Goal: Task Accomplishment & Management: Manage account settings

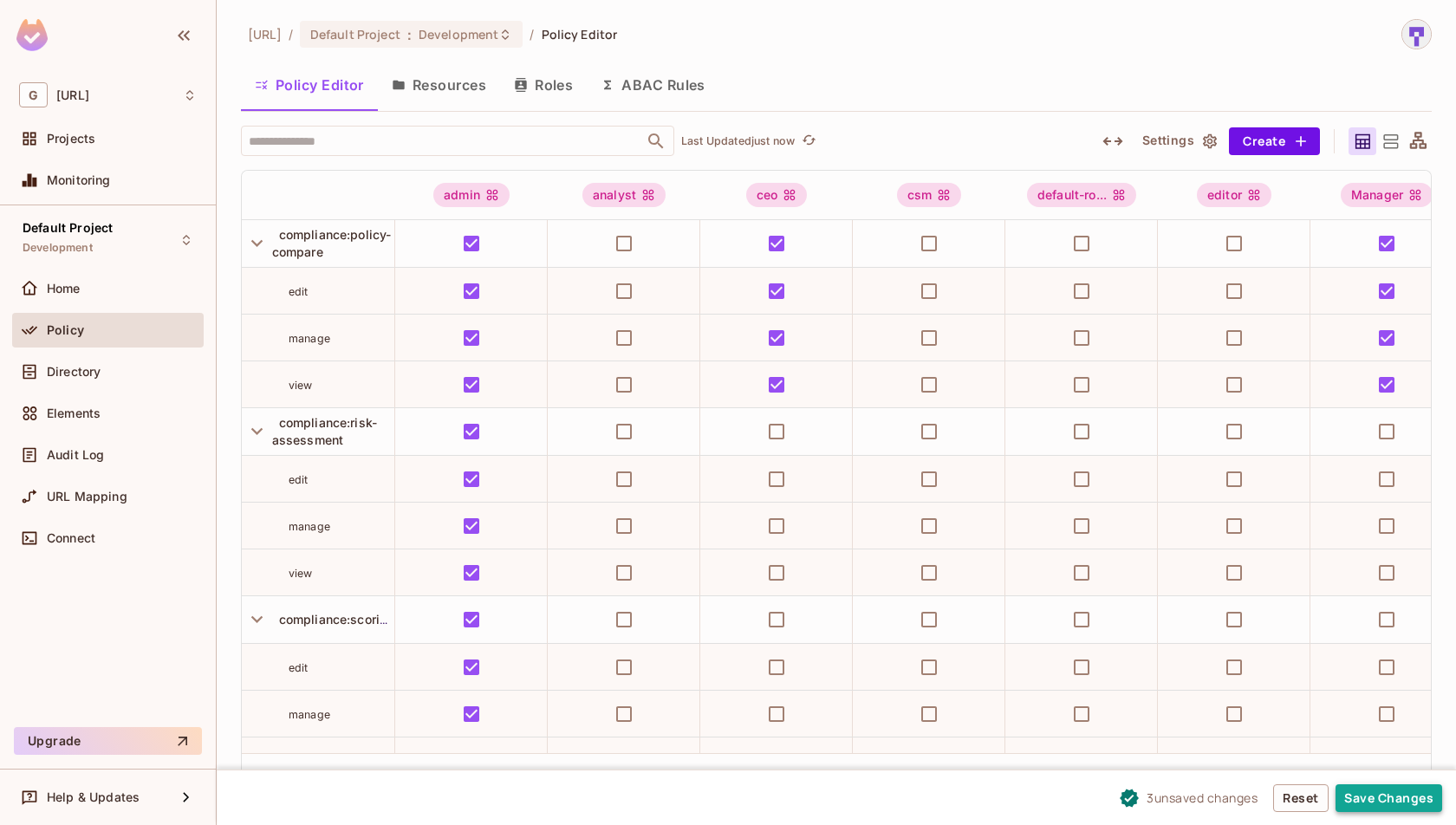
click at [1366, 797] on button "Save Changes" at bounding box center [1389, 798] width 107 height 28
click at [1365, 791] on button "Save Changes" at bounding box center [1389, 798] width 107 height 28
click at [1382, 799] on button "Save Changes" at bounding box center [1389, 798] width 107 height 28
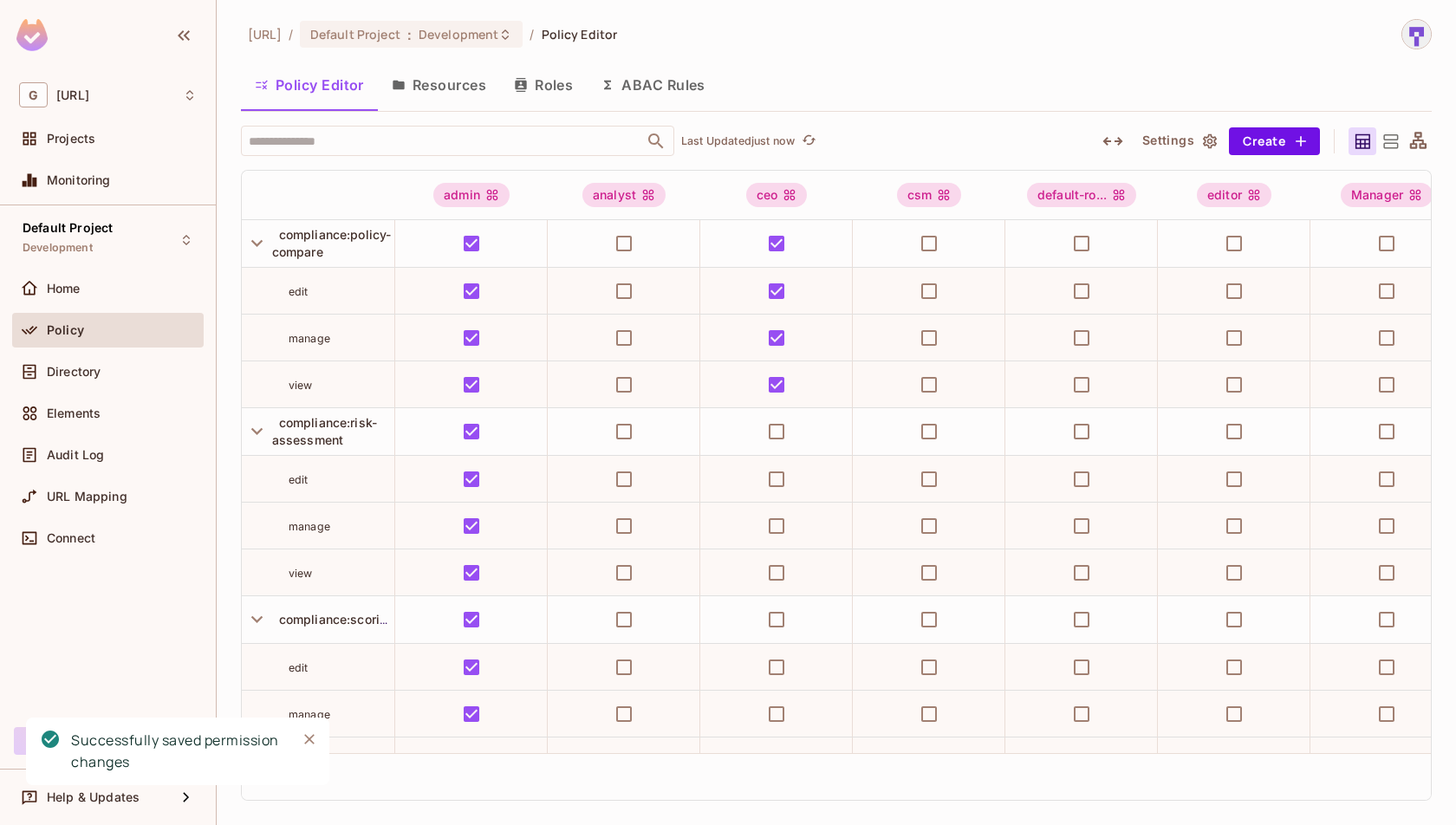
click at [495, 92] on button "Resources" at bounding box center [439, 85] width 122 height 43
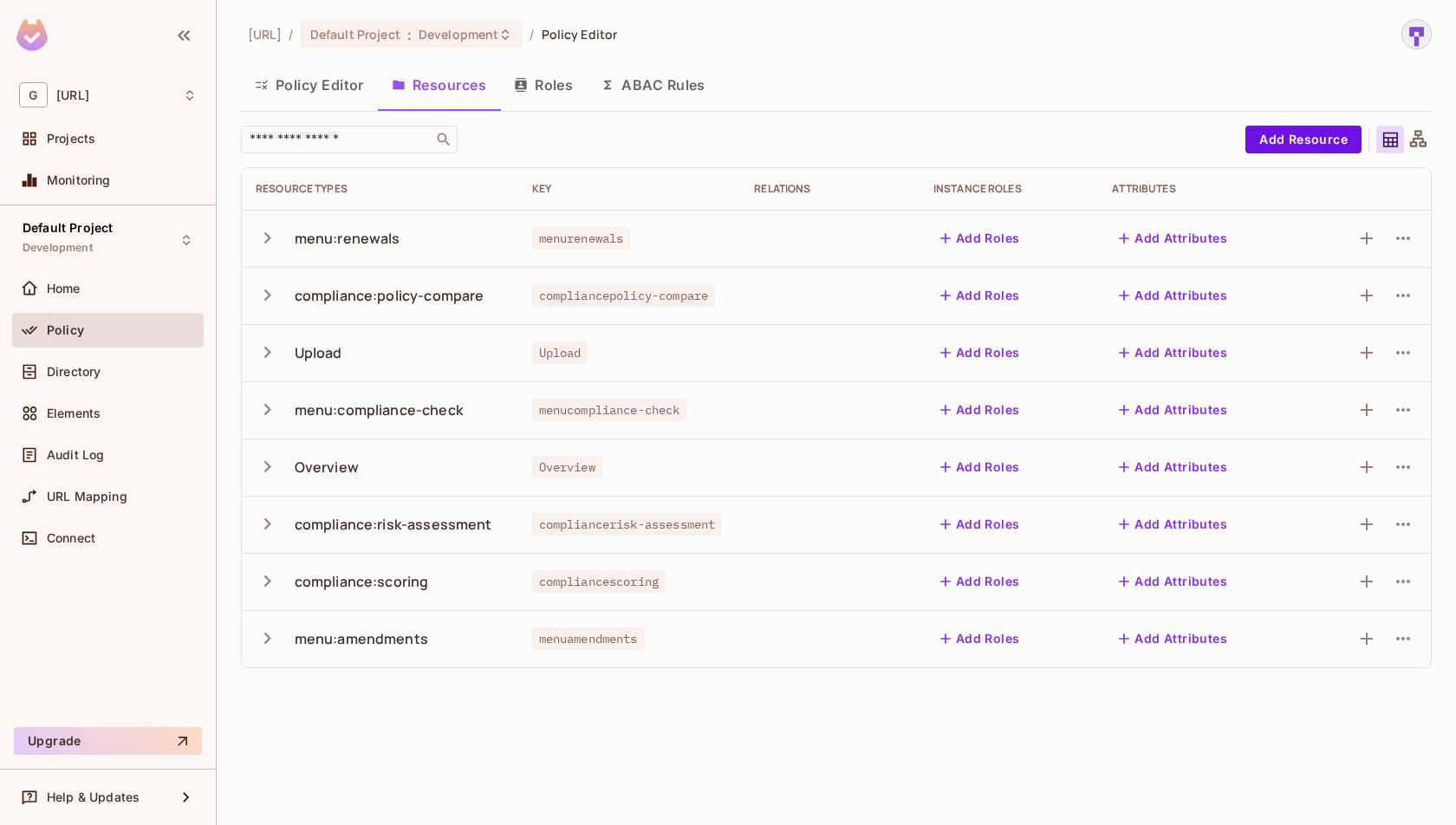
click at [361, 81] on button "Policy Editor" at bounding box center [309, 85] width 137 height 43
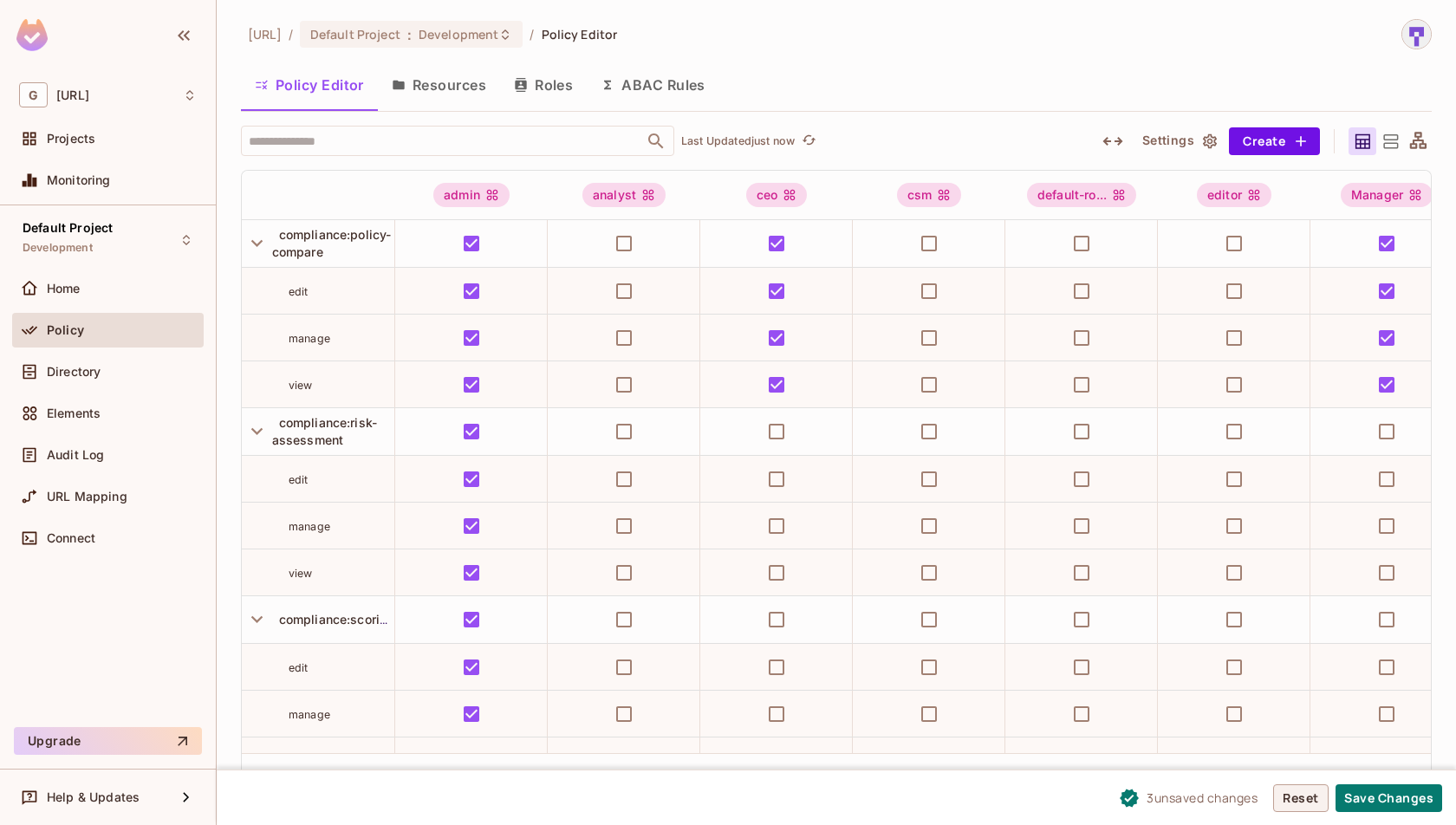
click at [1309, 792] on button "Reset" at bounding box center [1300, 798] width 55 height 28
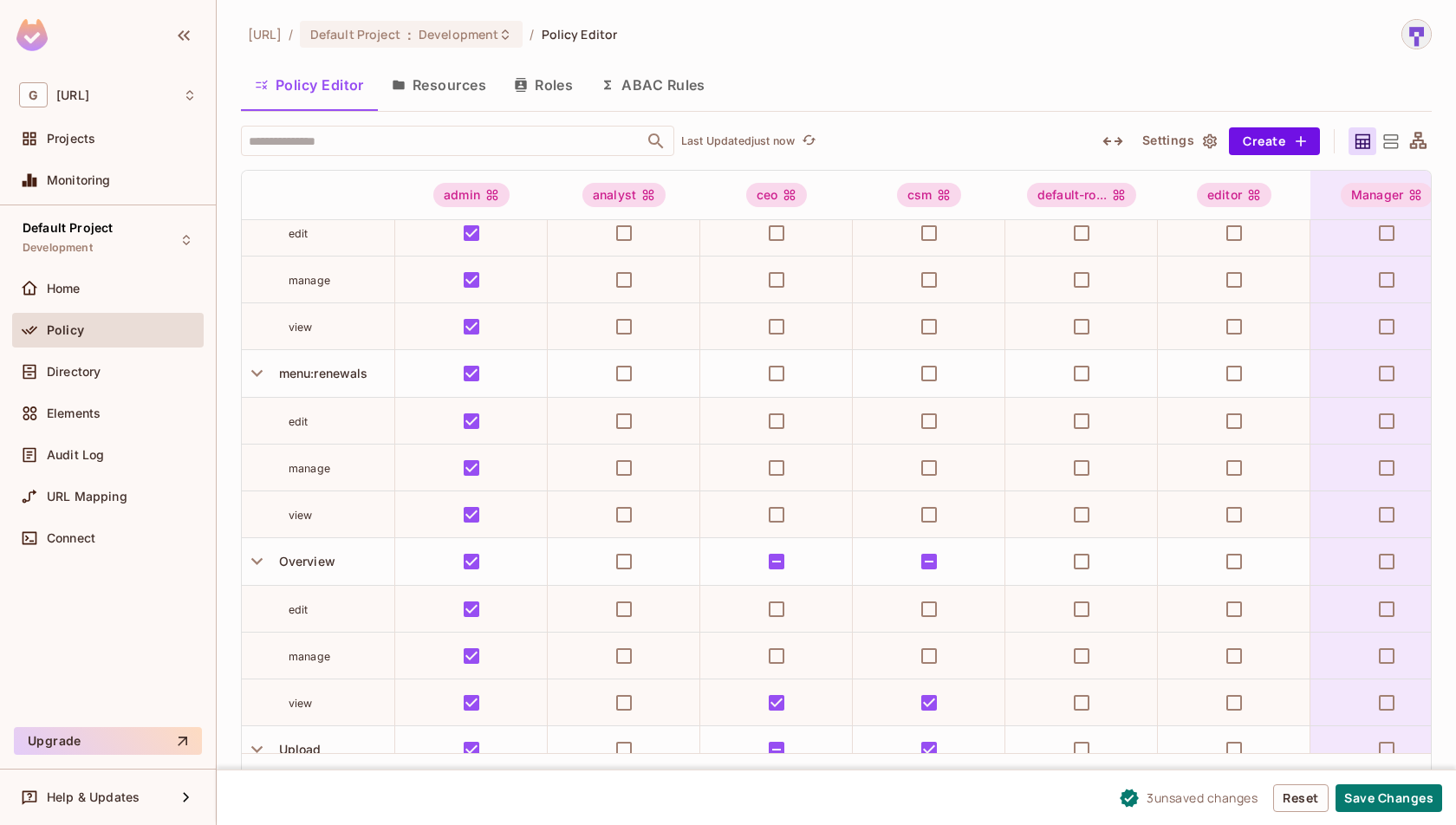
scroll to position [967, 0]
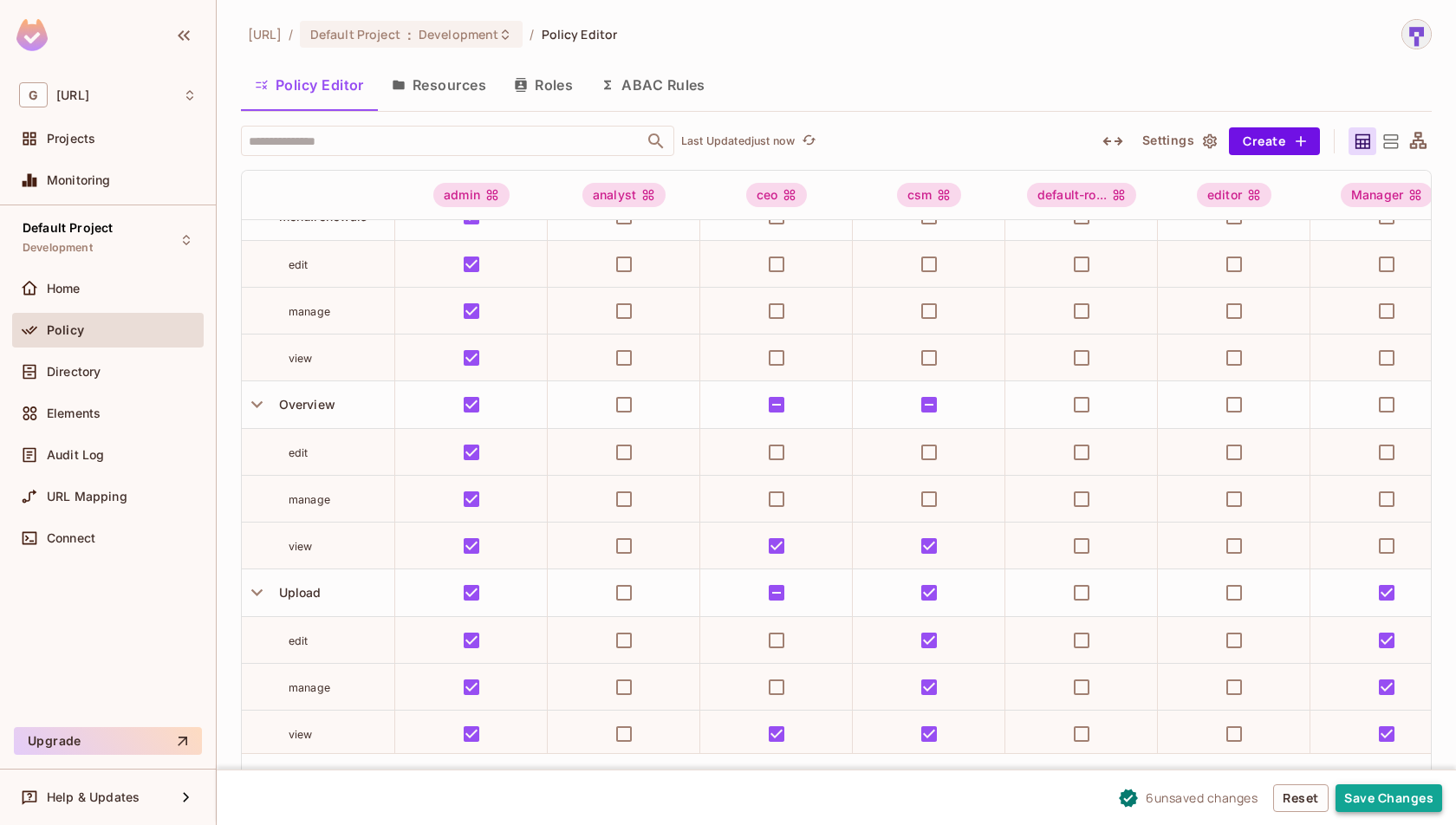
click at [1390, 796] on button "Save Changes" at bounding box center [1389, 798] width 107 height 28
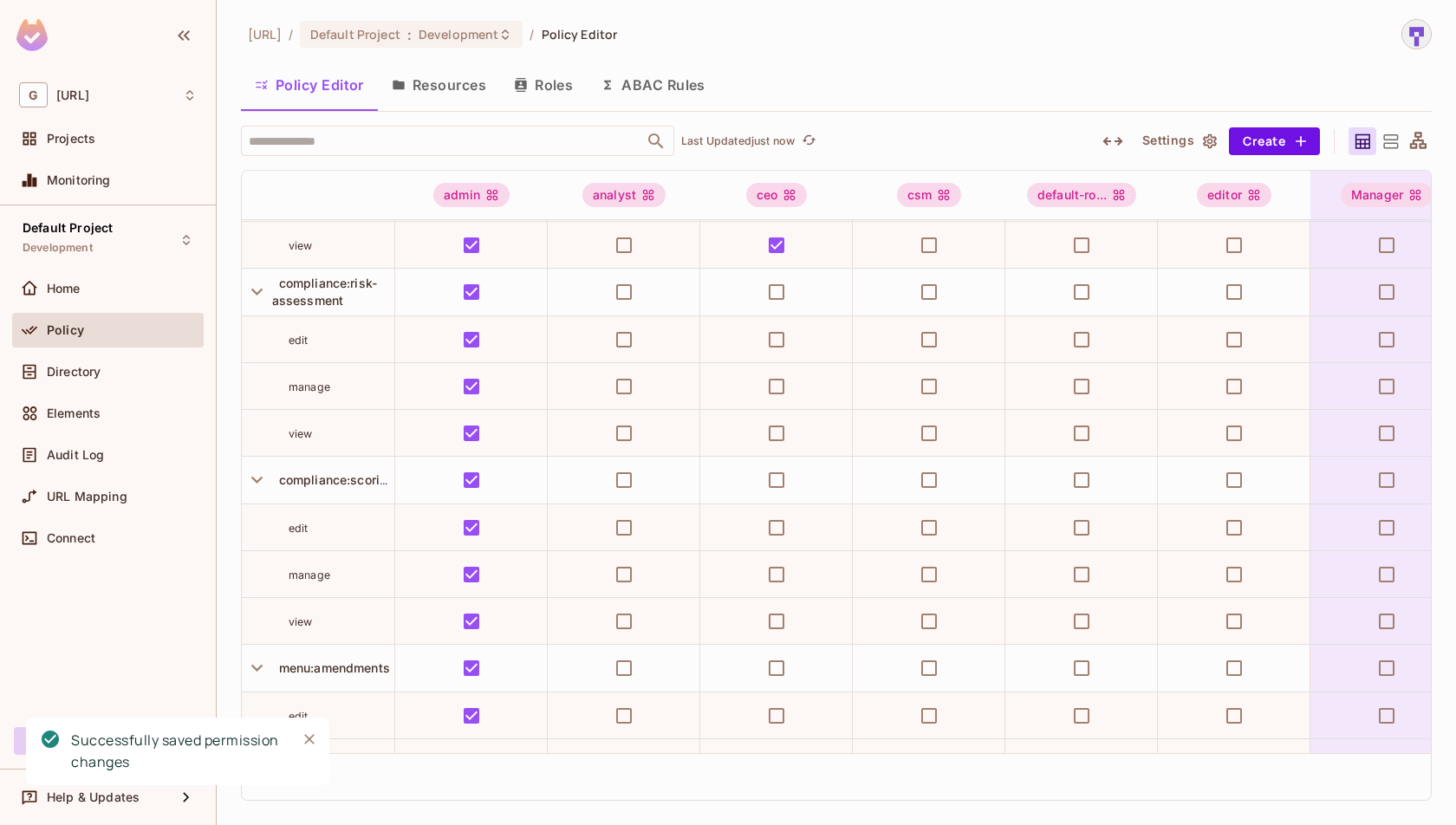
scroll to position [0, 0]
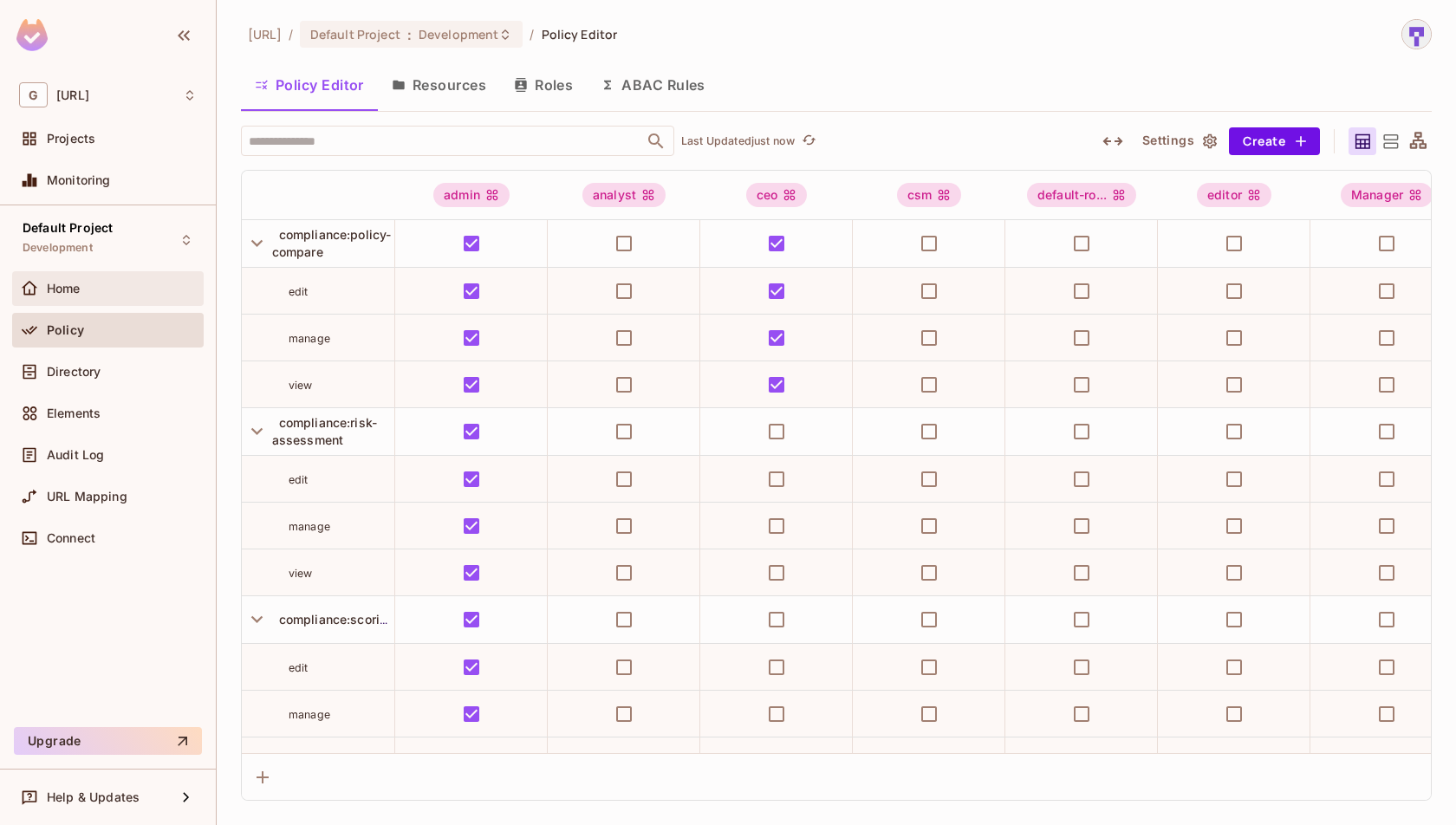
click at [176, 292] on div "Home" at bounding box center [122, 288] width 150 height 14
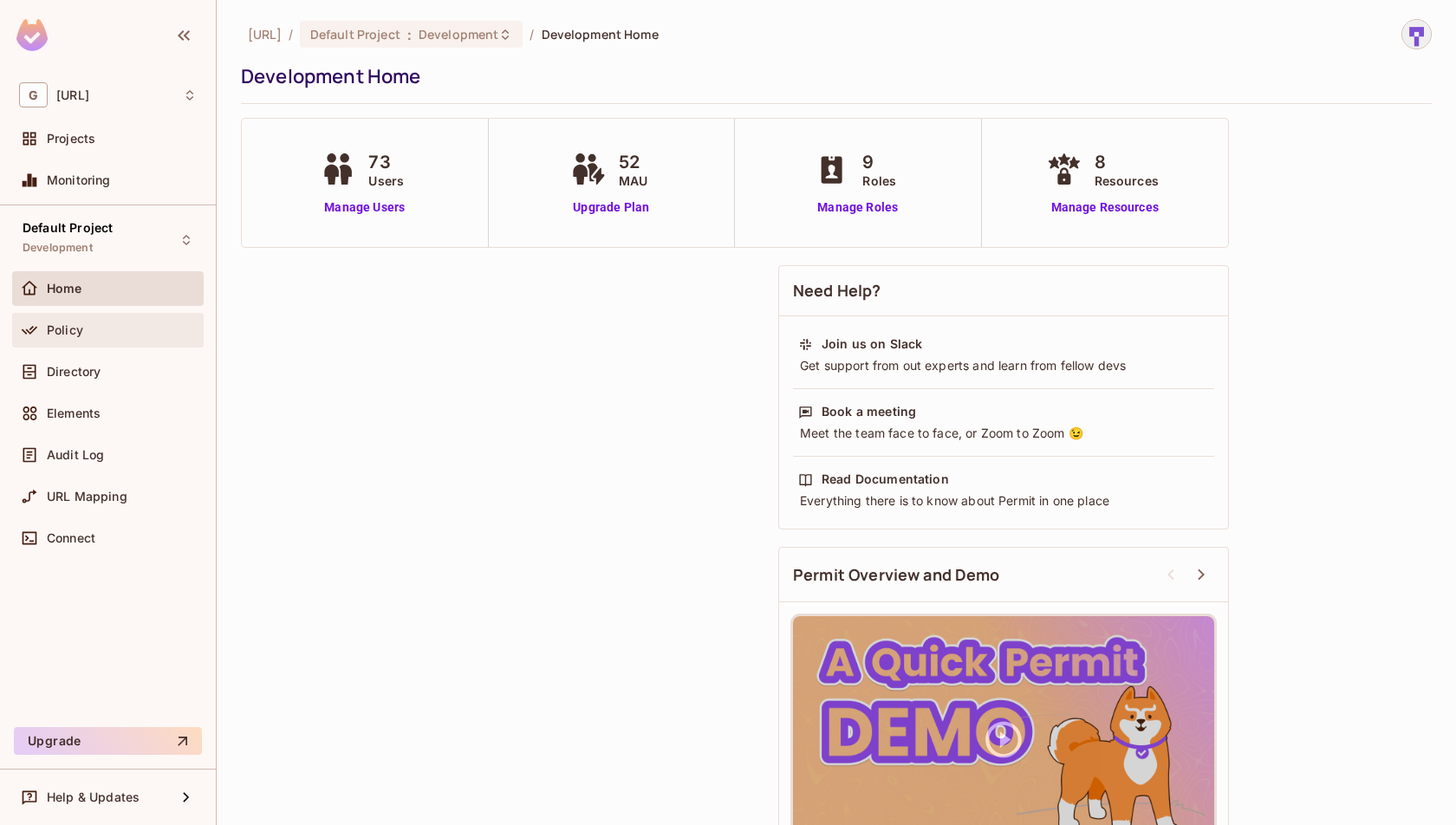
click at [155, 325] on div "Policy" at bounding box center [122, 329] width 150 height 14
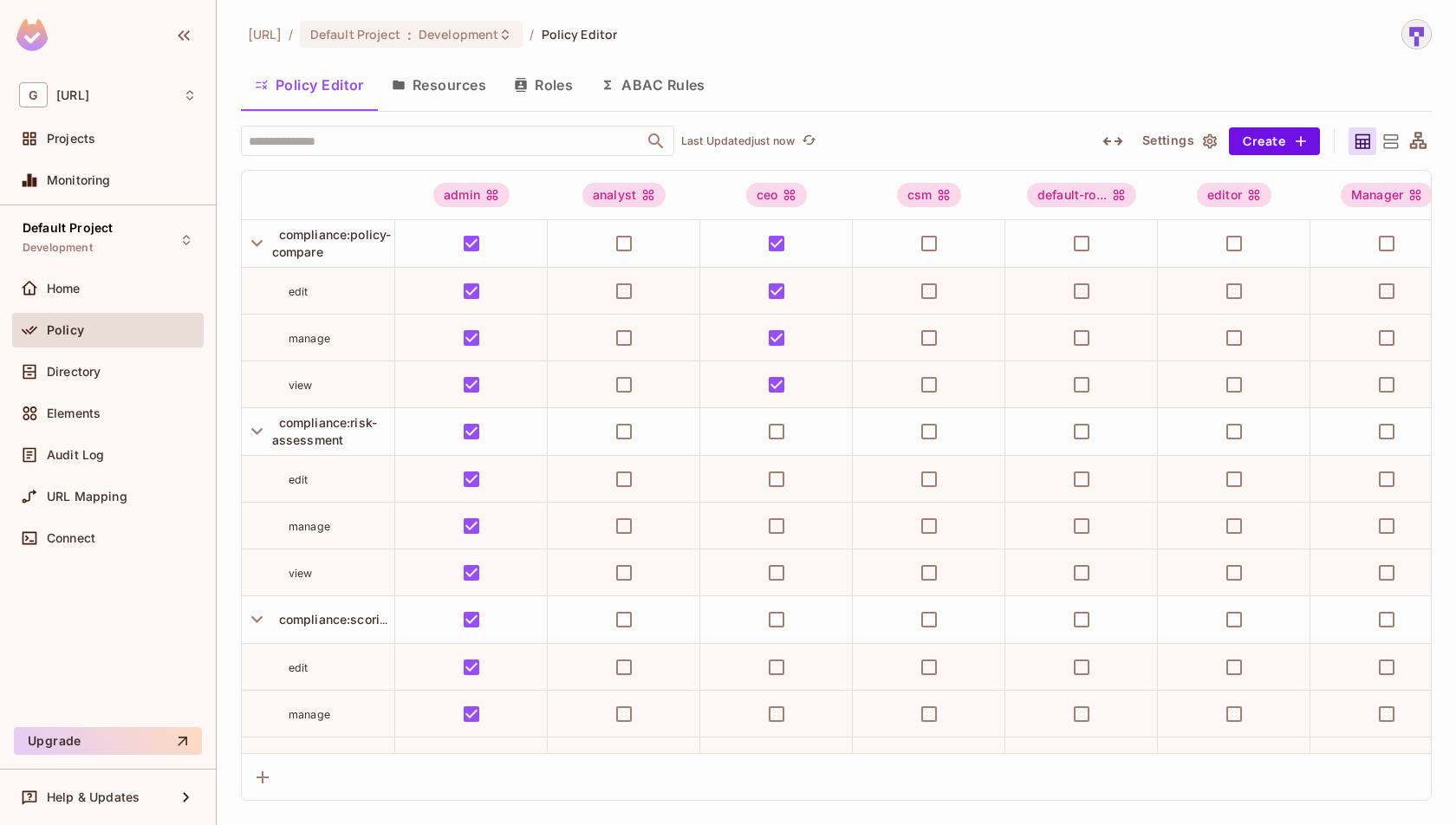
click at [1393, 145] on icon at bounding box center [1391, 142] width 22 height 22
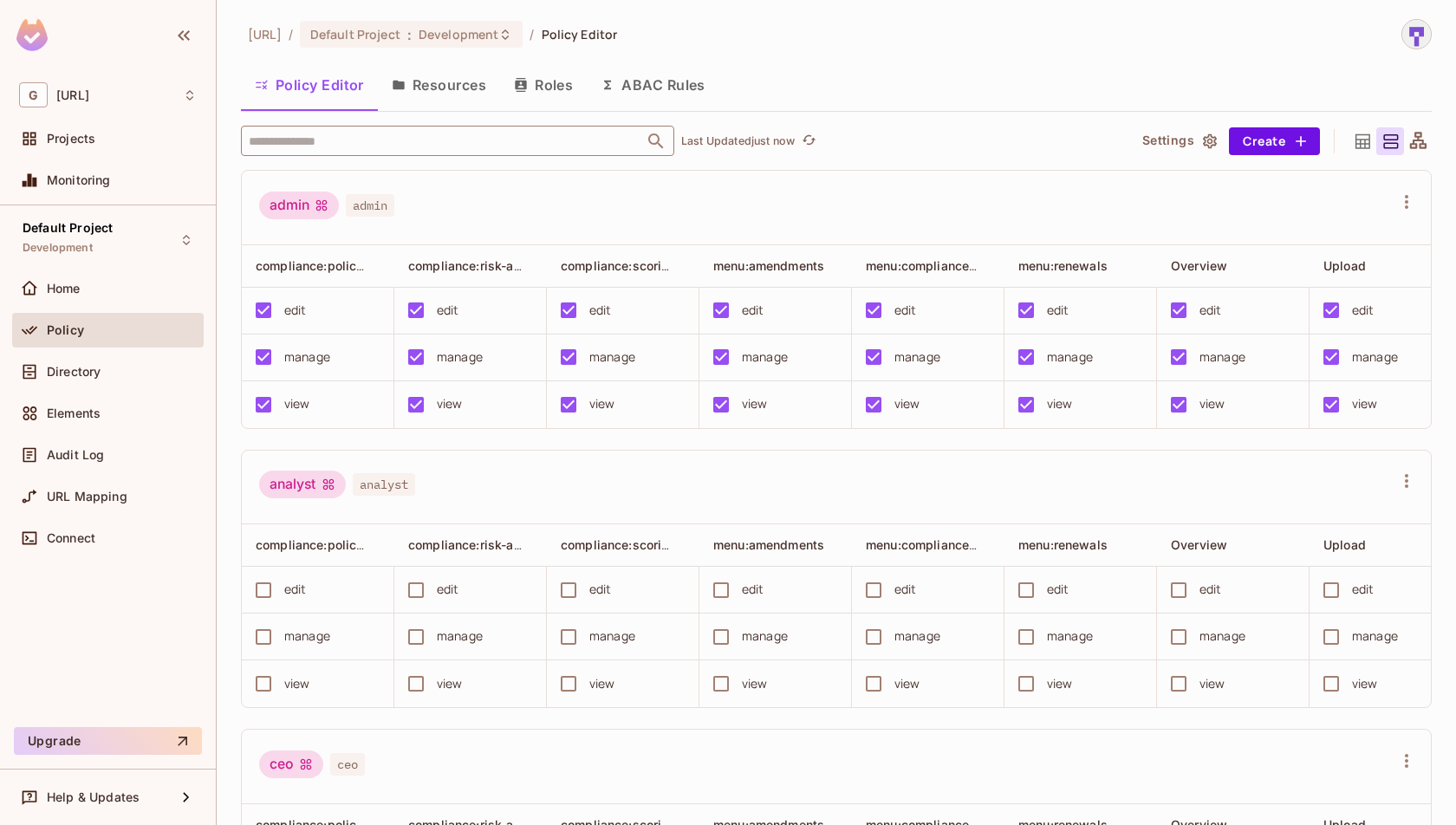
click at [599, 139] on input "text" at bounding box center [443, 141] width 396 height 31
type input "****"
click at [484, 233] on li "Manager Manager" at bounding box center [457, 226] width 433 height 31
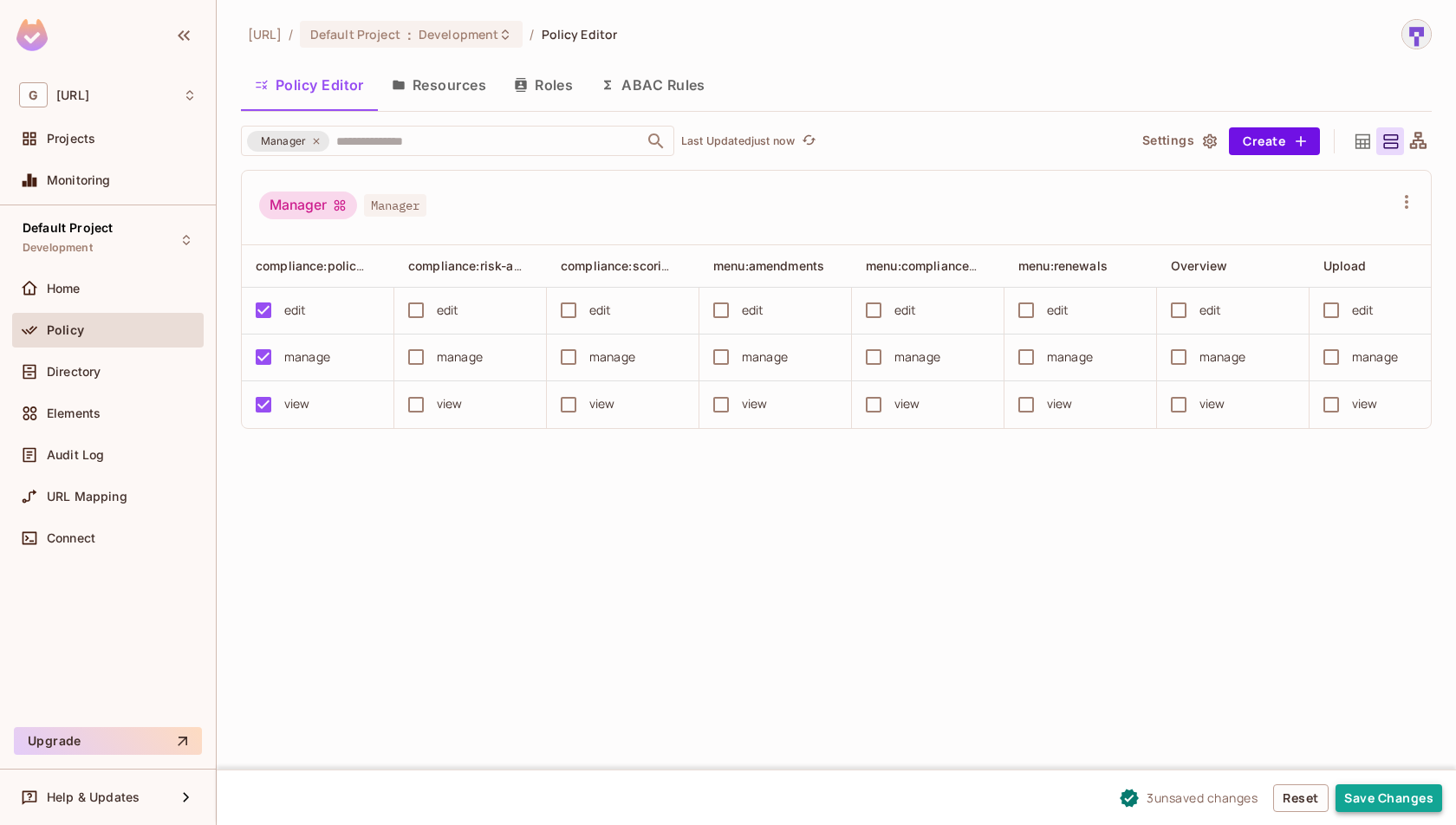
click at [1366, 793] on button "Save Changes" at bounding box center [1389, 798] width 107 height 28
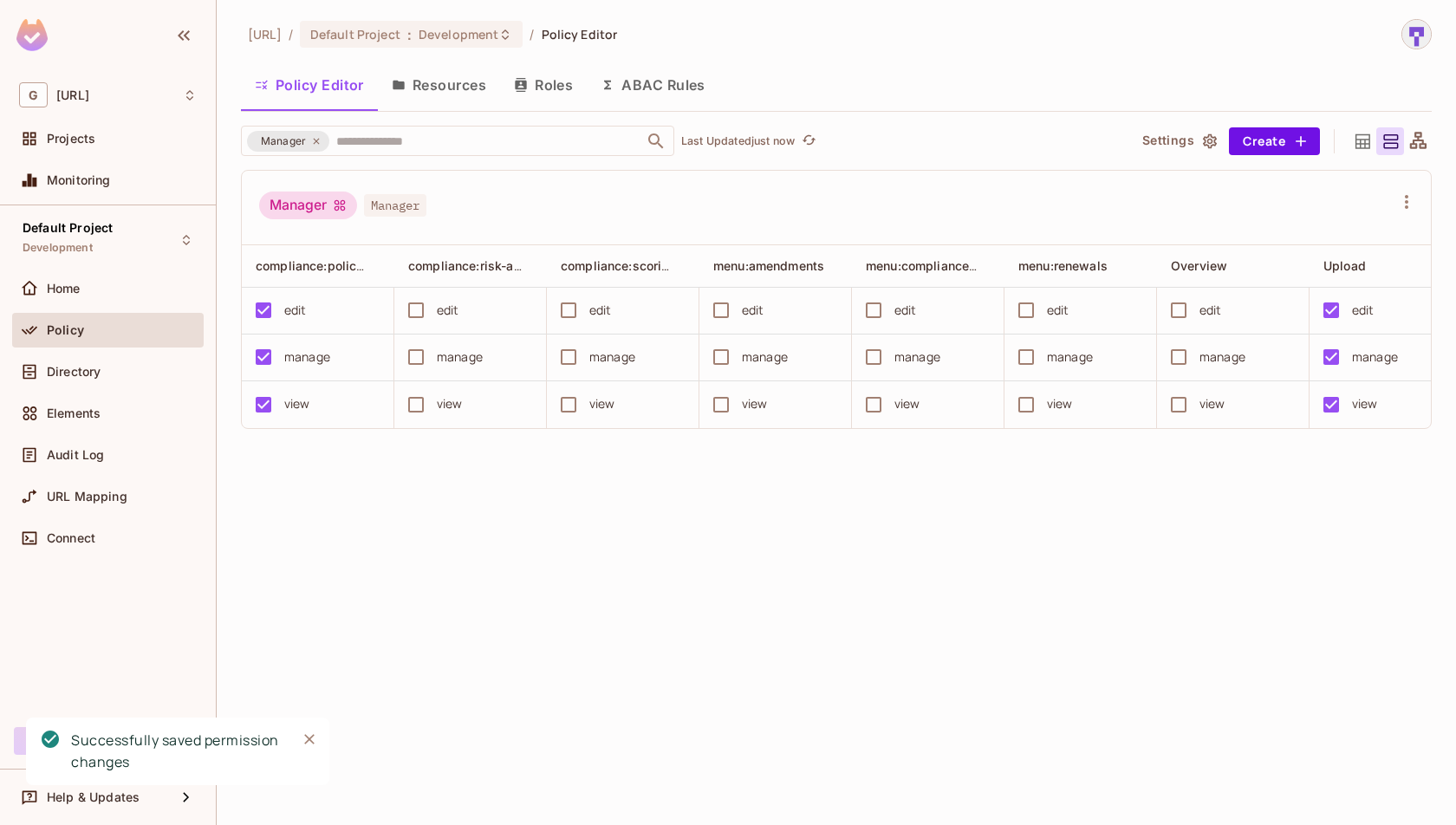
click at [1259, 654] on div "genworx.ai / Default Project : Development / Policy Editor Policy Editor Resour…" at bounding box center [836, 412] width 1240 height 825
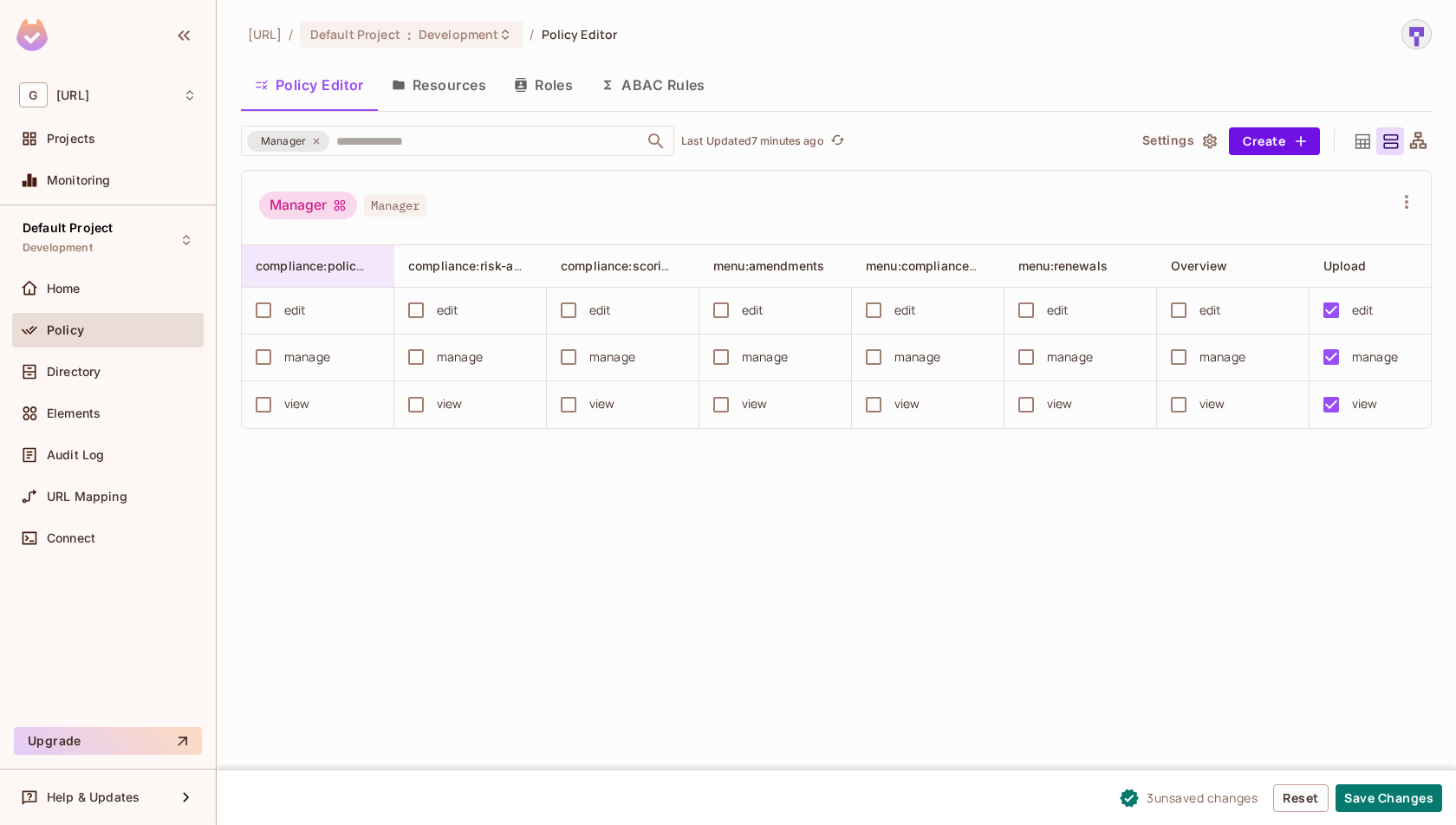
click at [331, 274] on div "compliance:policy-compare" at bounding box center [323, 266] width 135 height 21
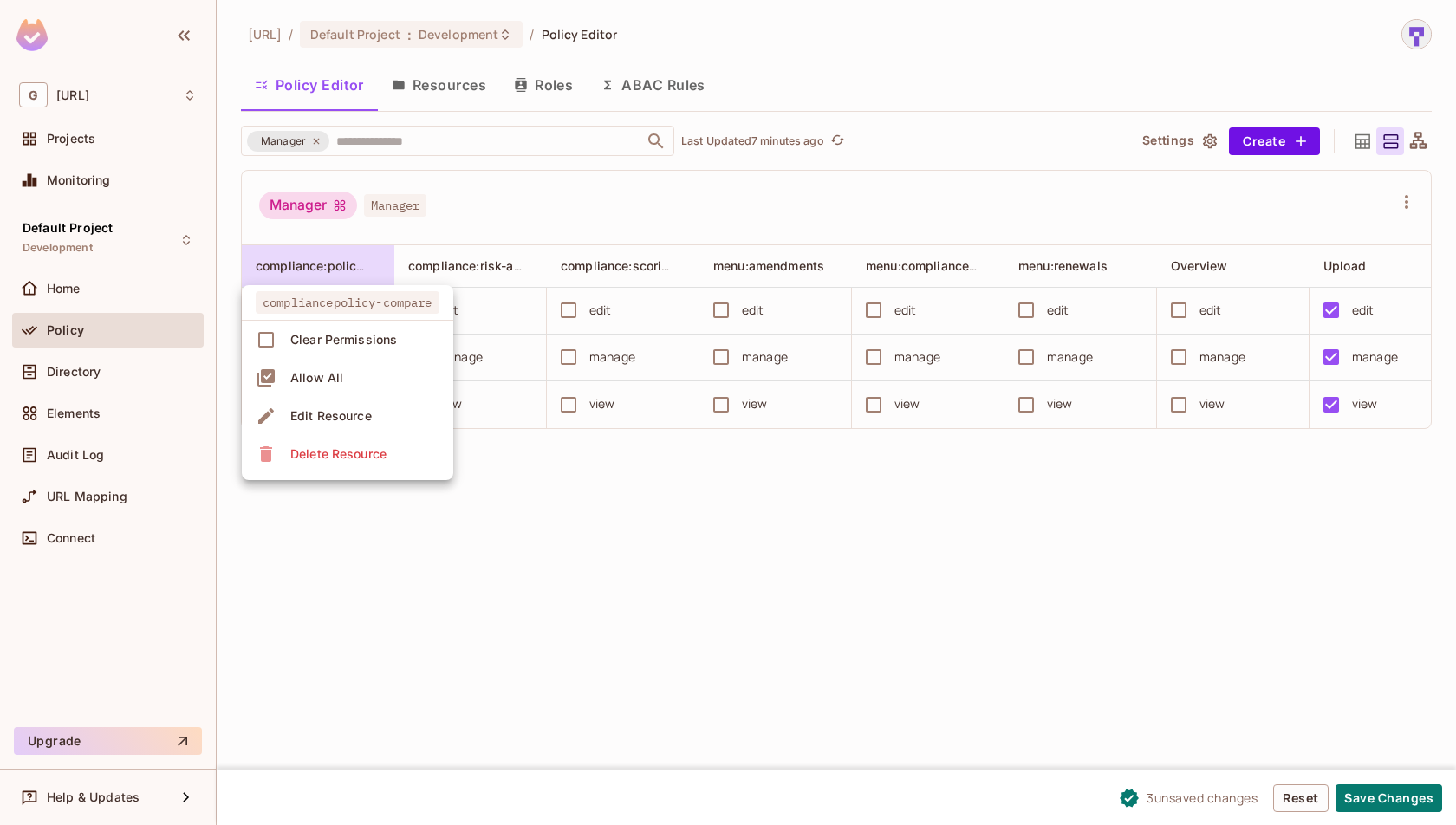
click at [331, 274] on div at bounding box center [728, 412] width 1456 height 825
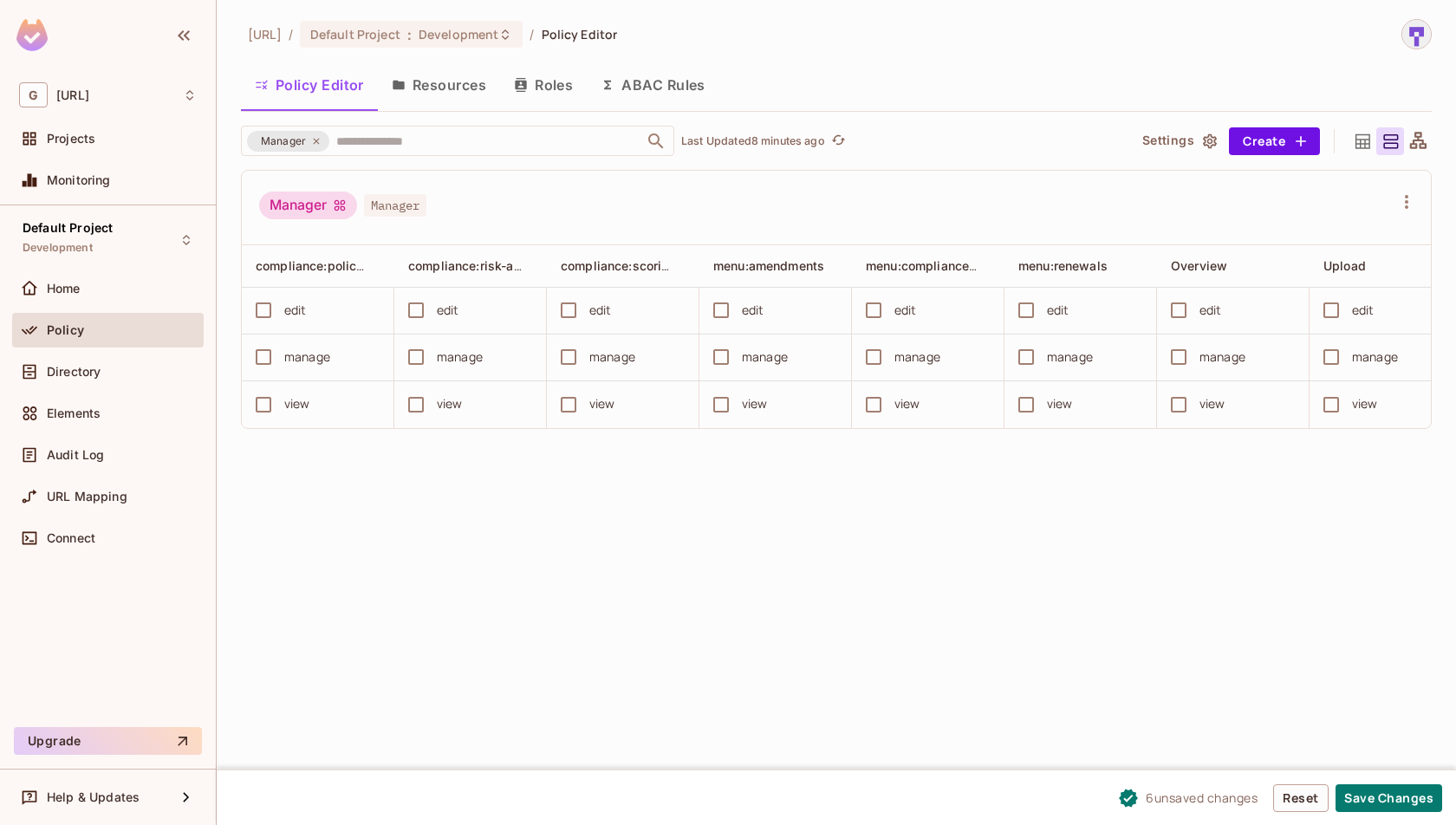
click at [869, 518] on div "genworx.ai / Default Project : Development / Policy Editor Policy Editor Resour…" at bounding box center [836, 412] width 1240 height 825
click at [1312, 800] on button "Reset" at bounding box center [1300, 798] width 55 height 28
click at [1366, 135] on icon at bounding box center [1363, 142] width 22 height 22
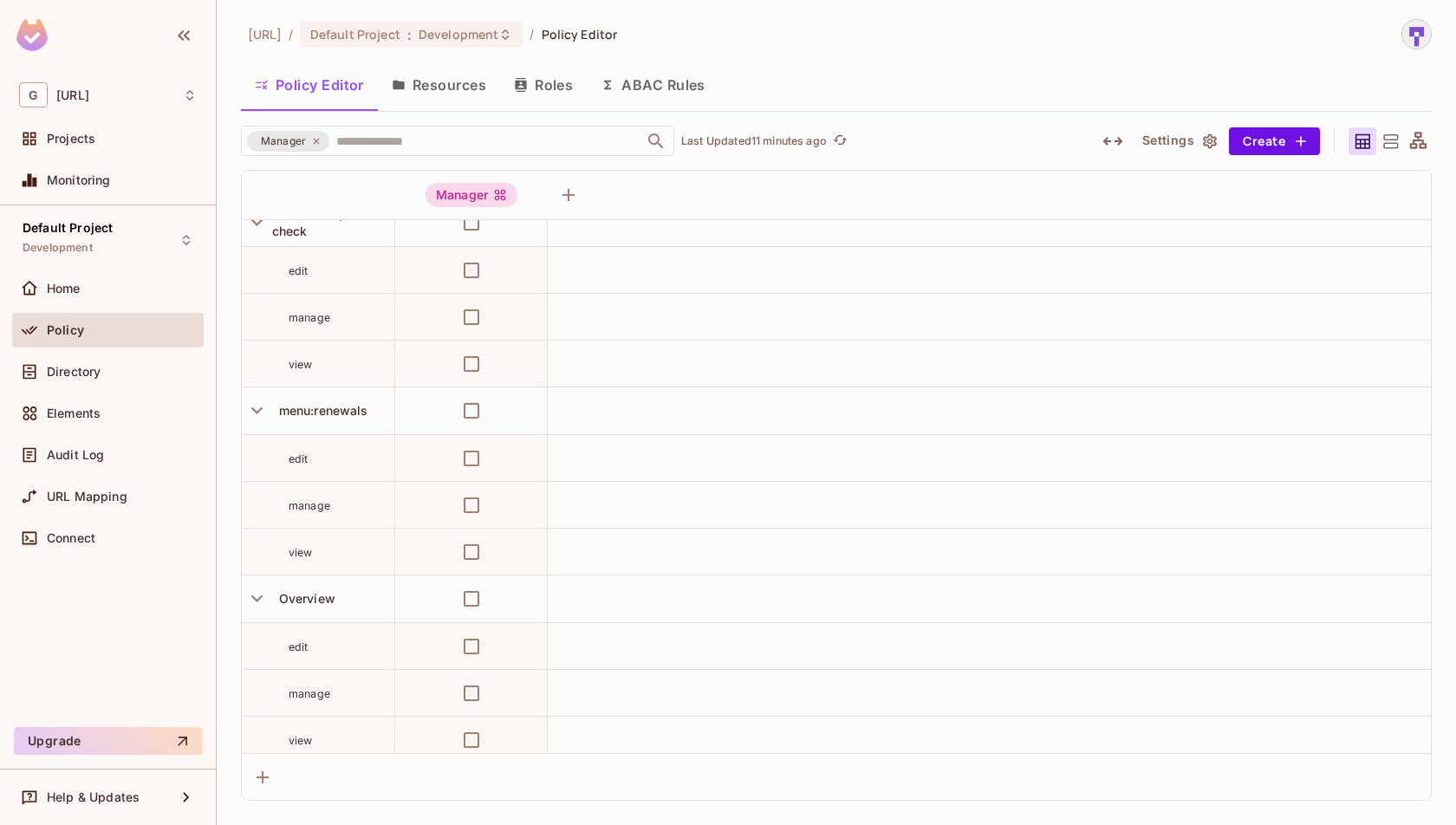
scroll to position [967, 0]
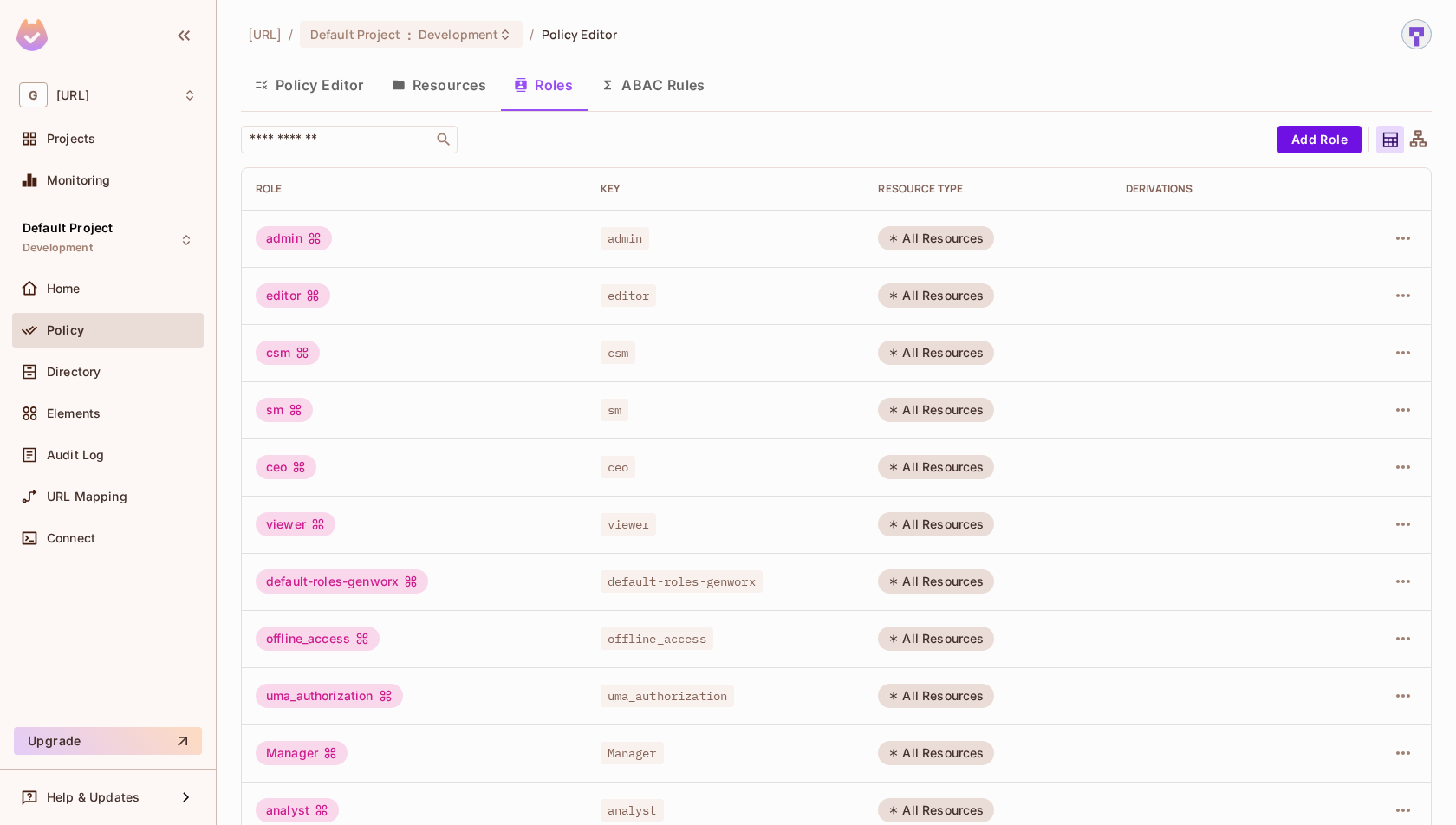
scroll to position [27, 0]
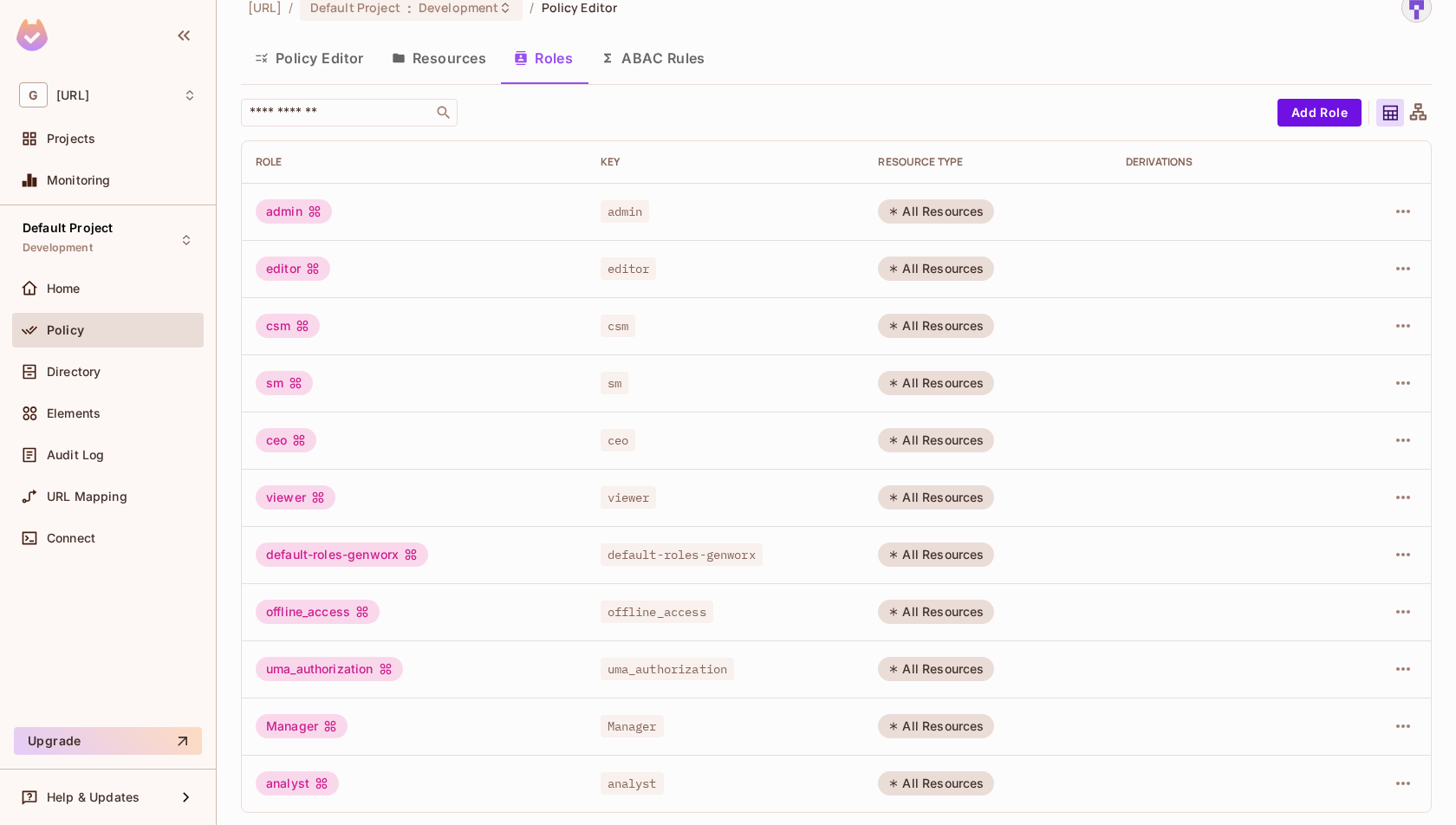
click at [413, 59] on button "Resources" at bounding box center [439, 58] width 122 height 43
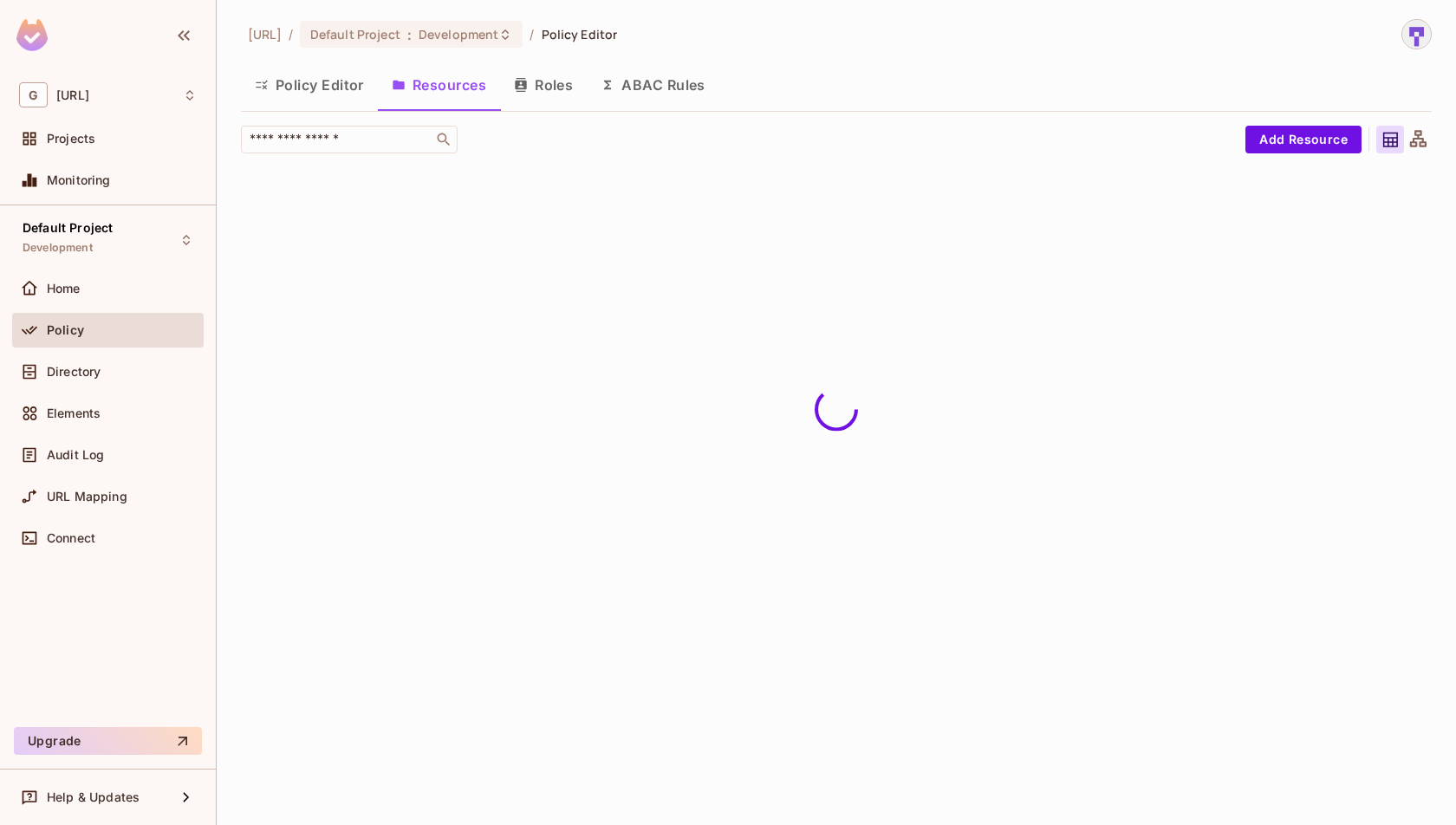
click at [287, 85] on button "Policy Editor" at bounding box center [309, 85] width 137 height 43
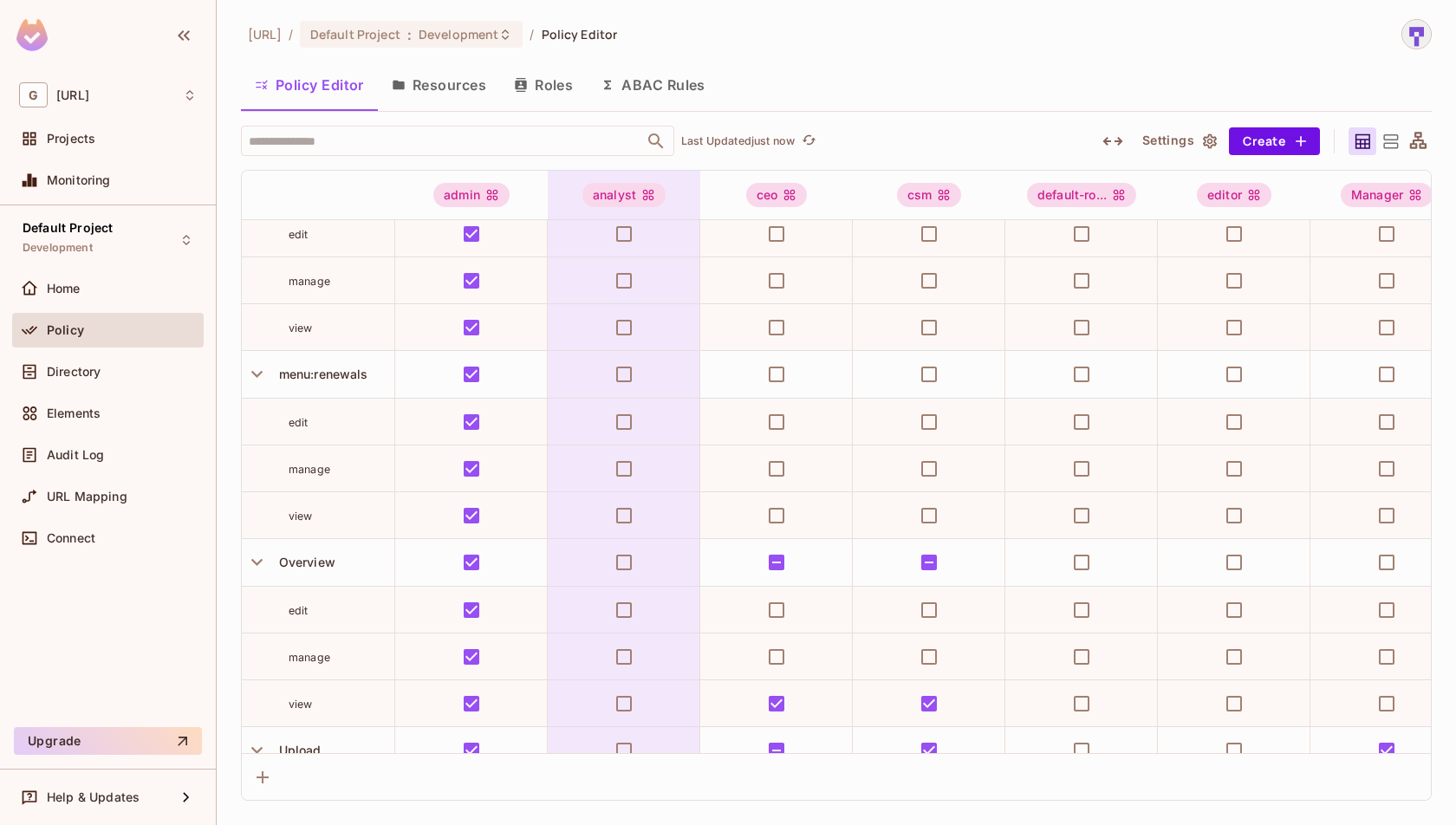
scroll to position [967, 0]
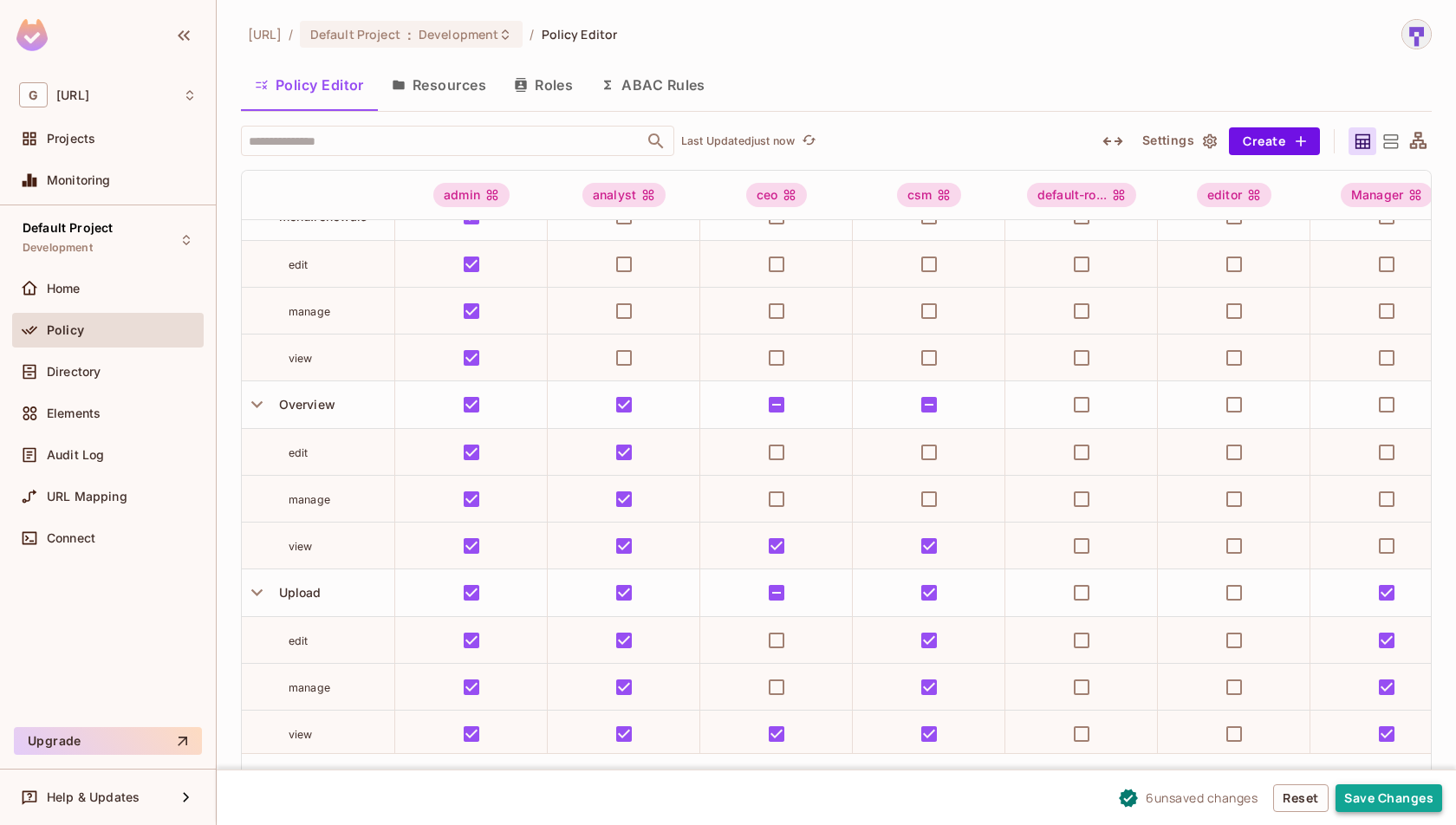
click at [1395, 801] on button "Save Changes" at bounding box center [1389, 798] width 107 height 28
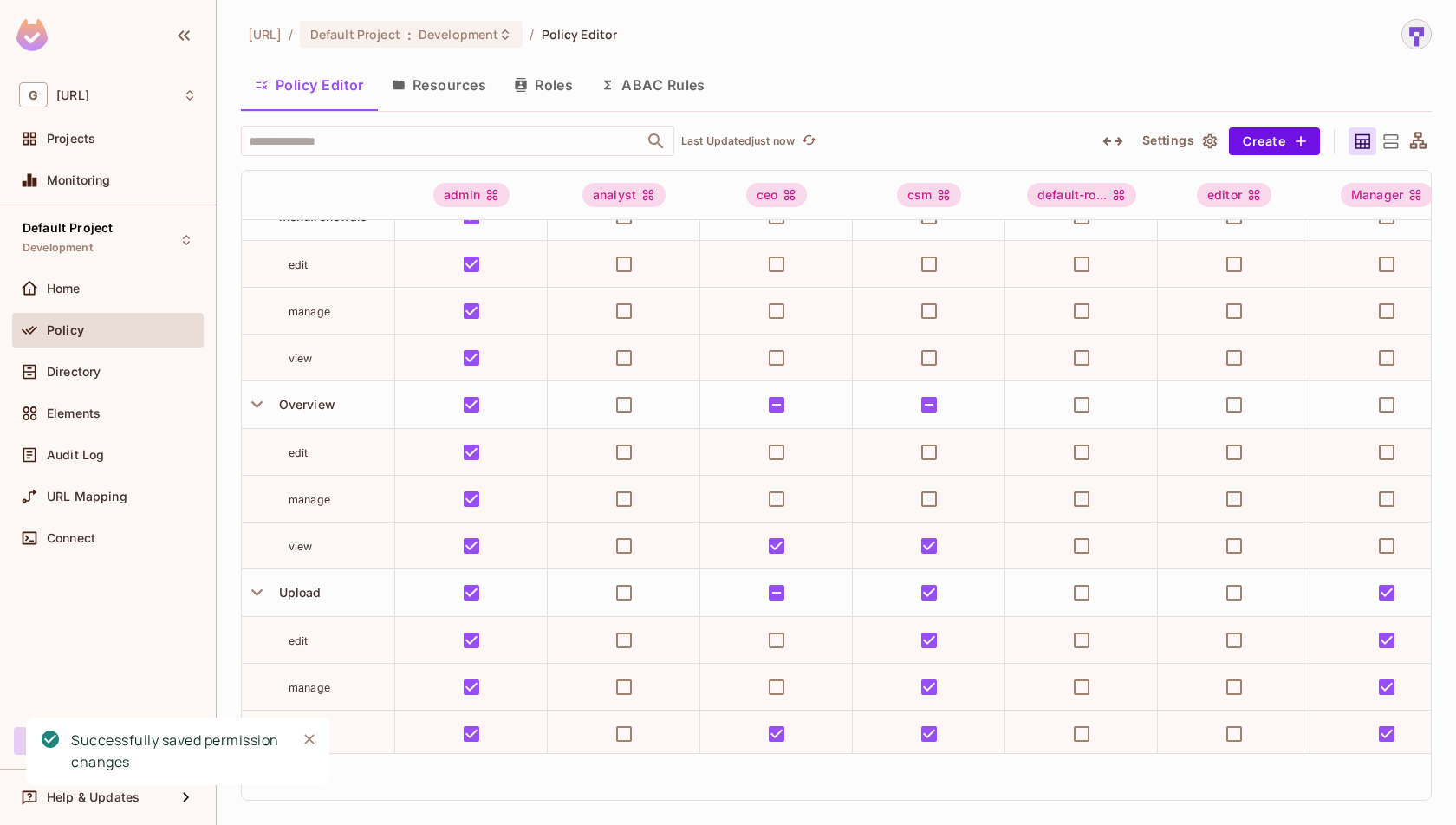
click at [1392, 139] on icon at bounding box center [1391, 142] width 22 height 22
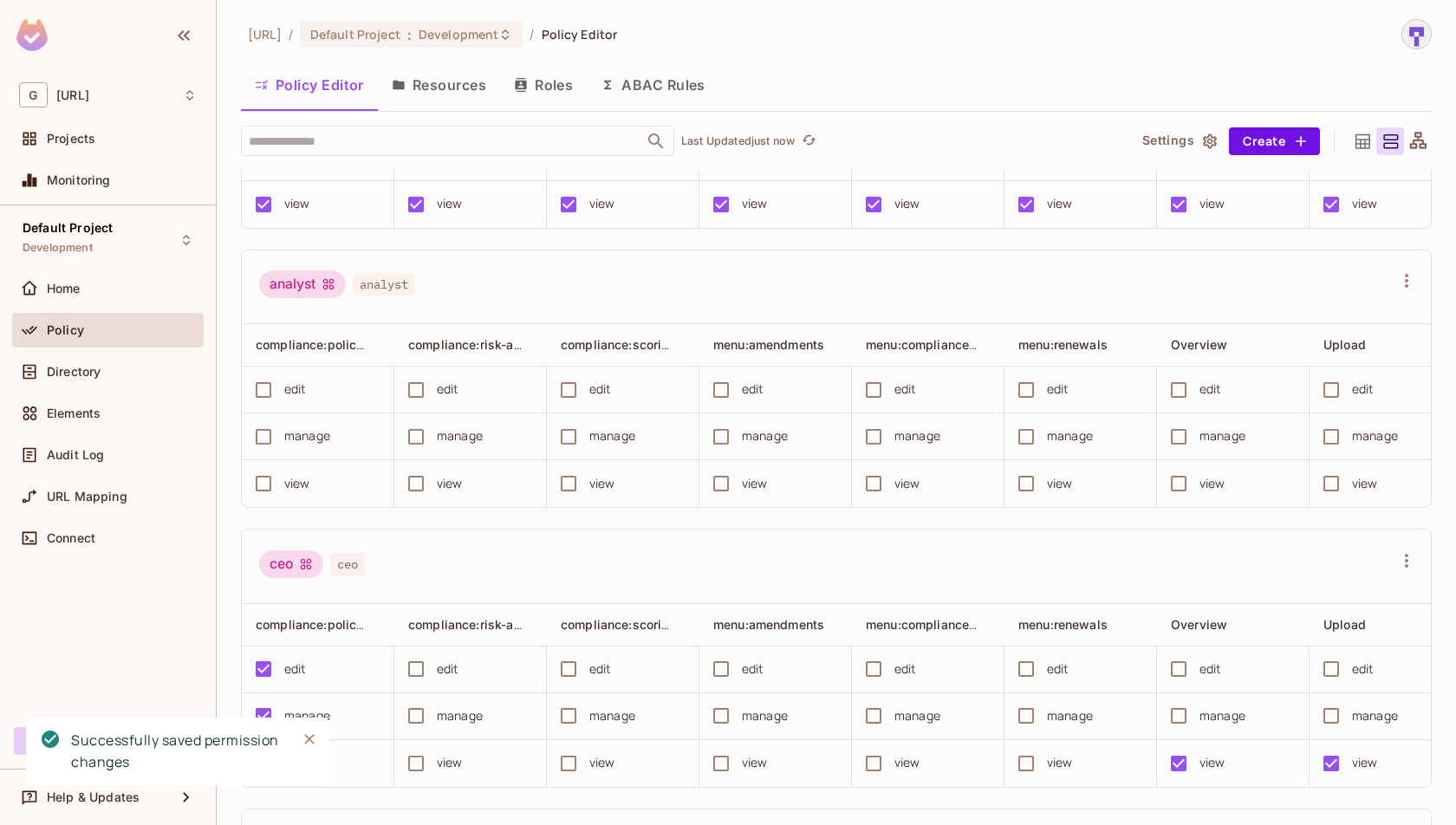
scroll to position [208, 0]
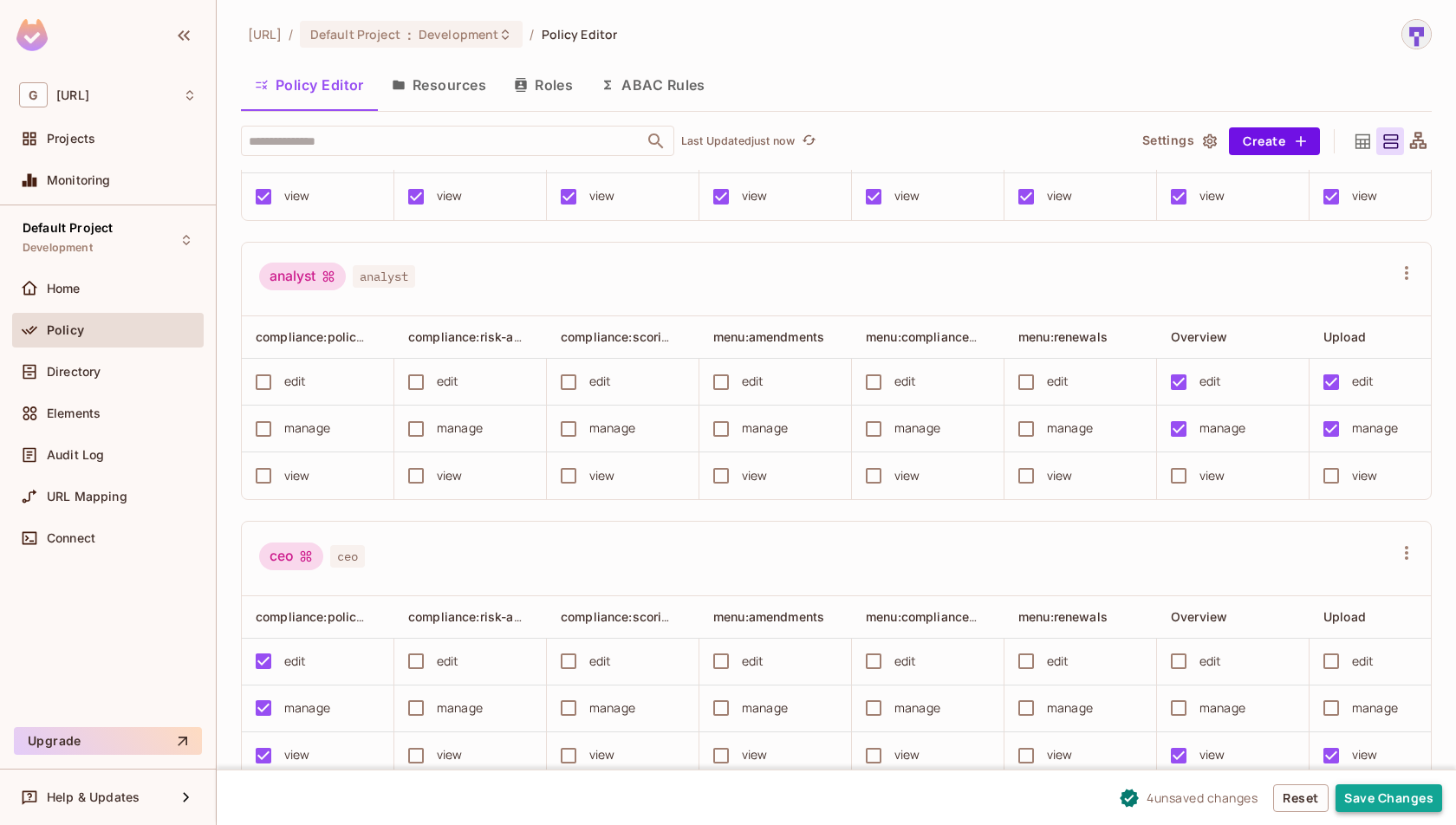
click at [1368, 794] on button "Save Changes" at bounding box center [1389, 798] width 107 height 28
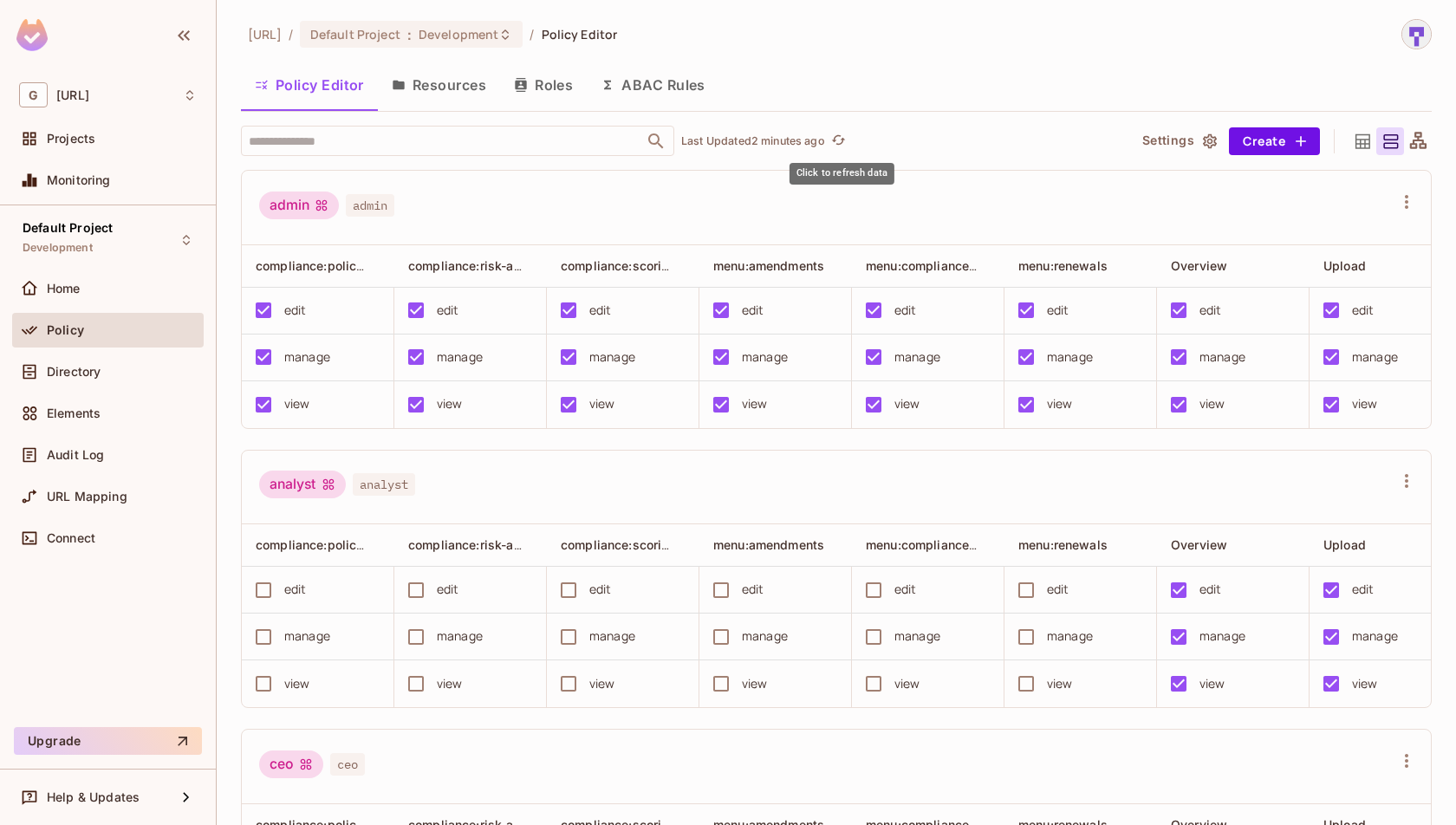
click at [830, 131] on span "Click to refresh data" at bounding box center [837, 141] width 24 height 21
click at [843, 143] on icon "refresh" at bounding box center [839, 138] width 14 height 10
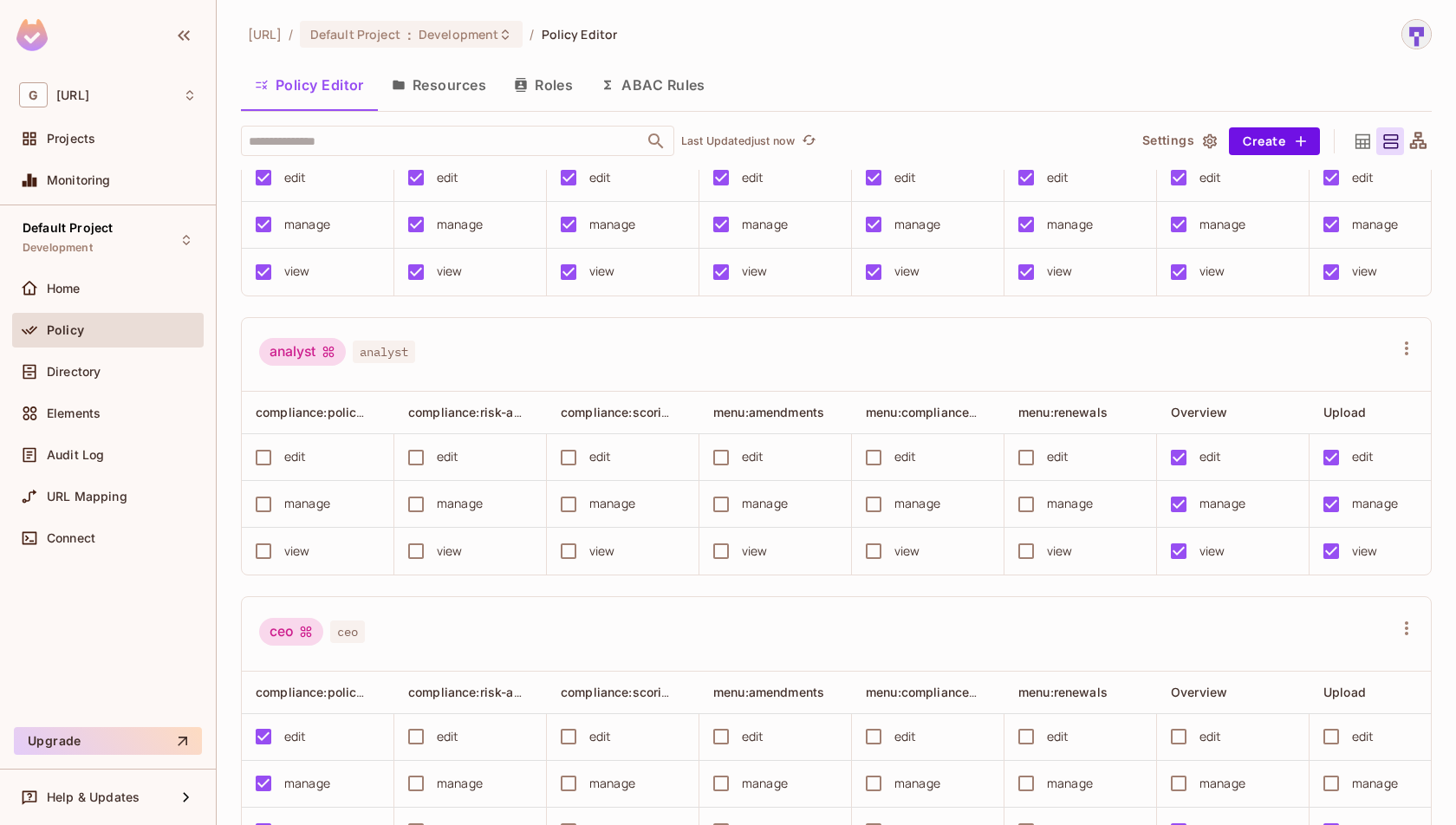
scroll to position [136, 0]
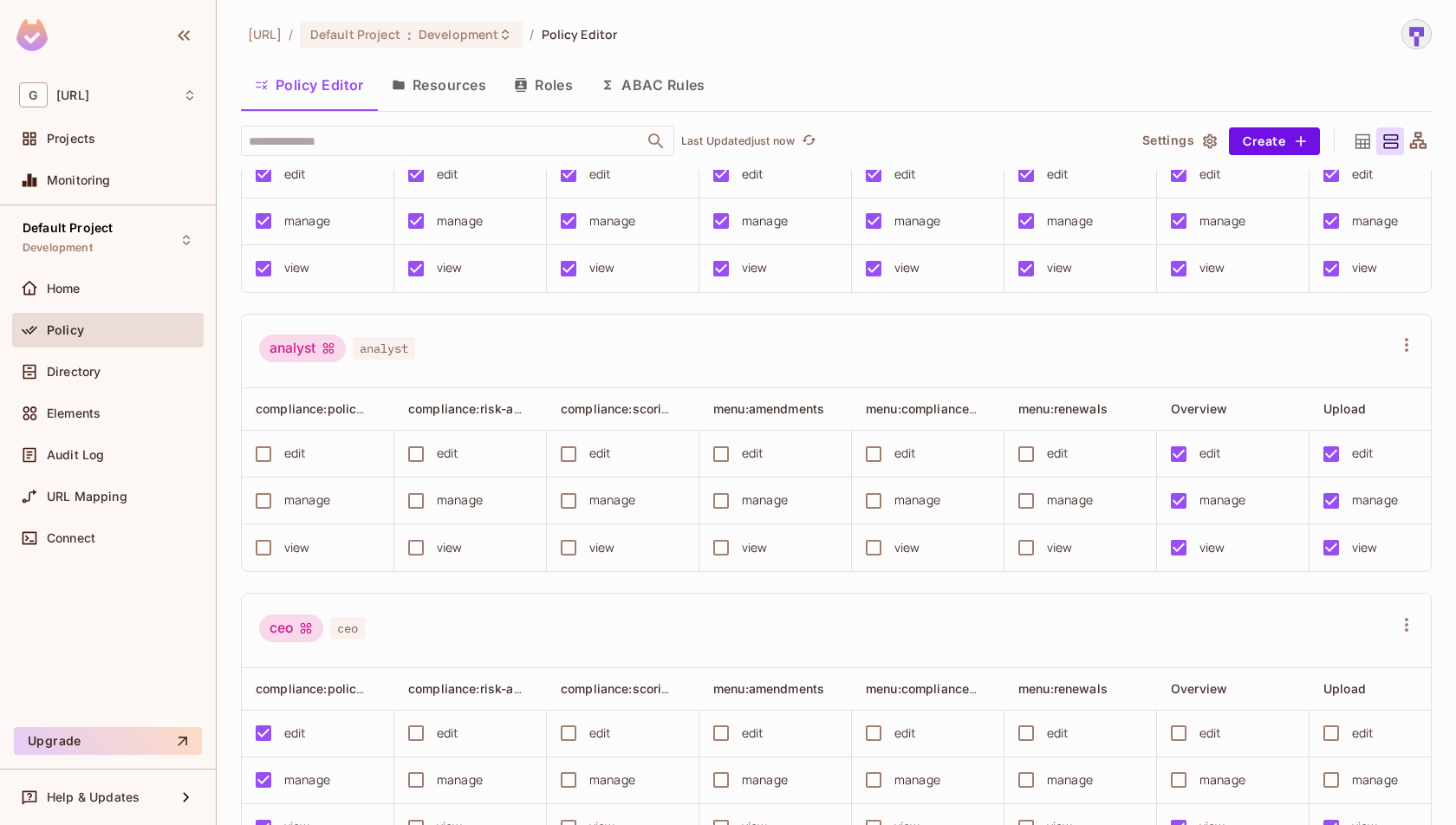
click at [940, 369] on div "analyst analyst" at bounding box center [836, 352] width 1189 height 74
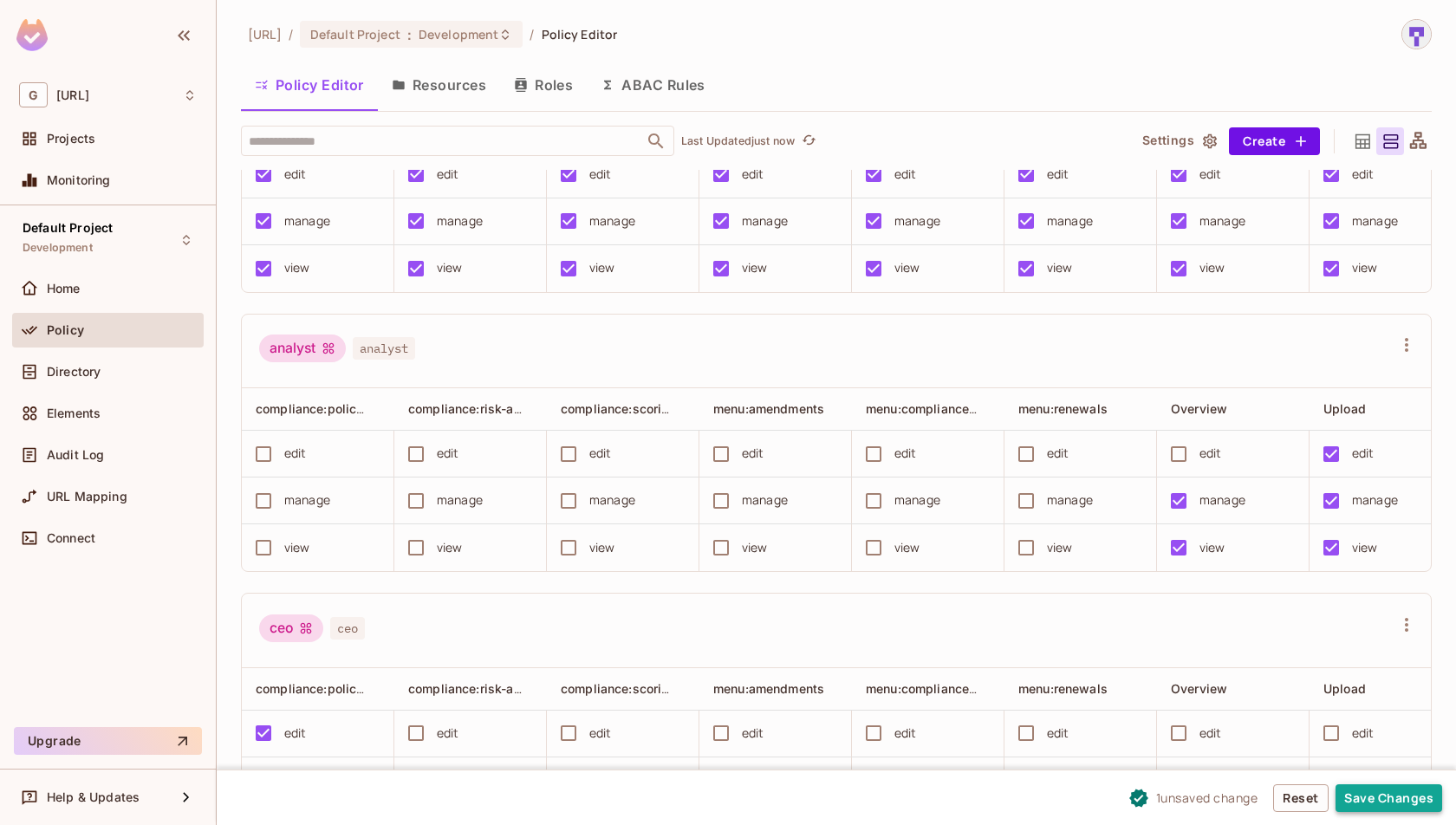
click at [1432, 792] on button "Save Changes" at bounding box center [1389, 798] width 107 height 28
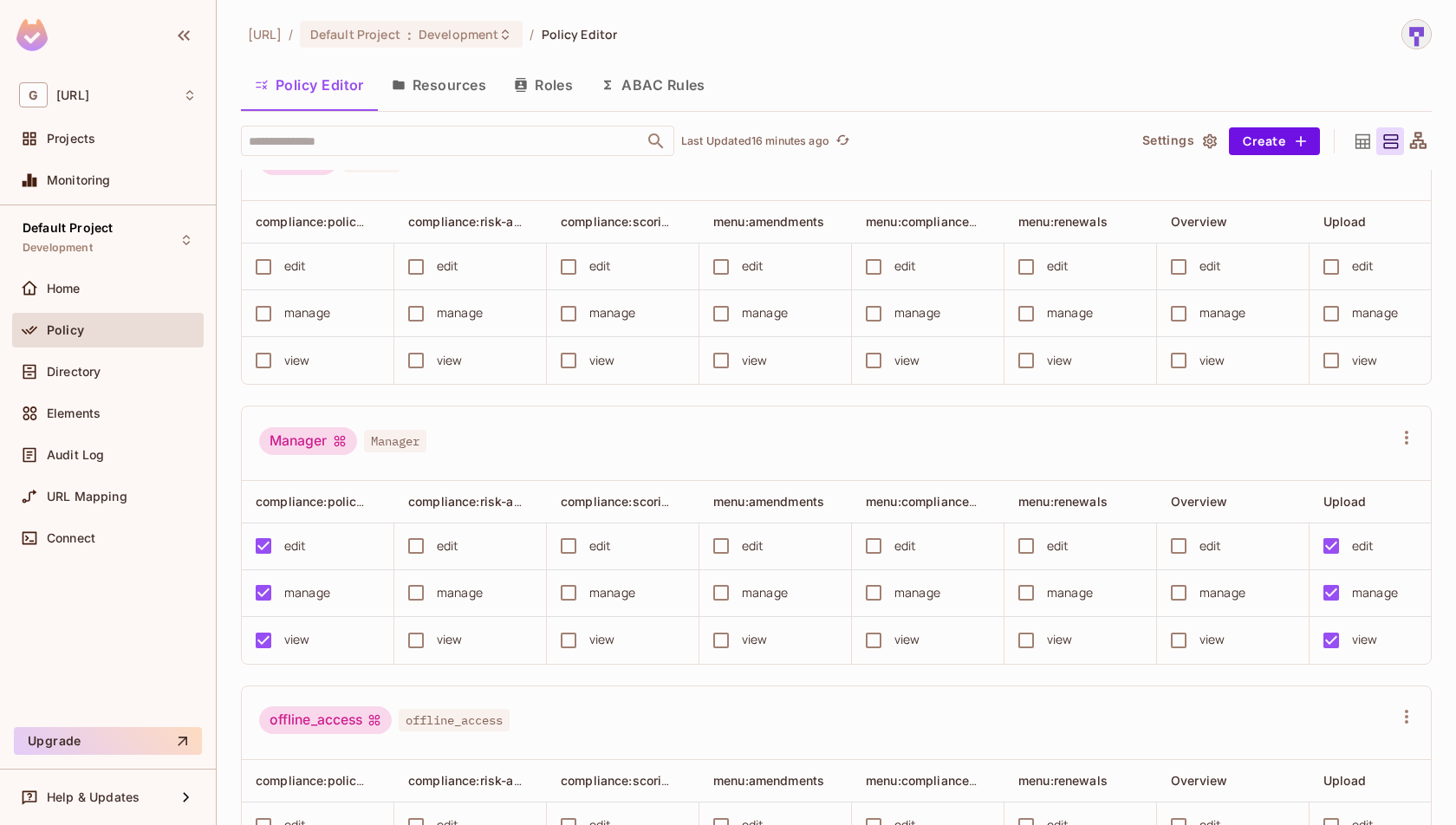
scroll to position [0, 0]
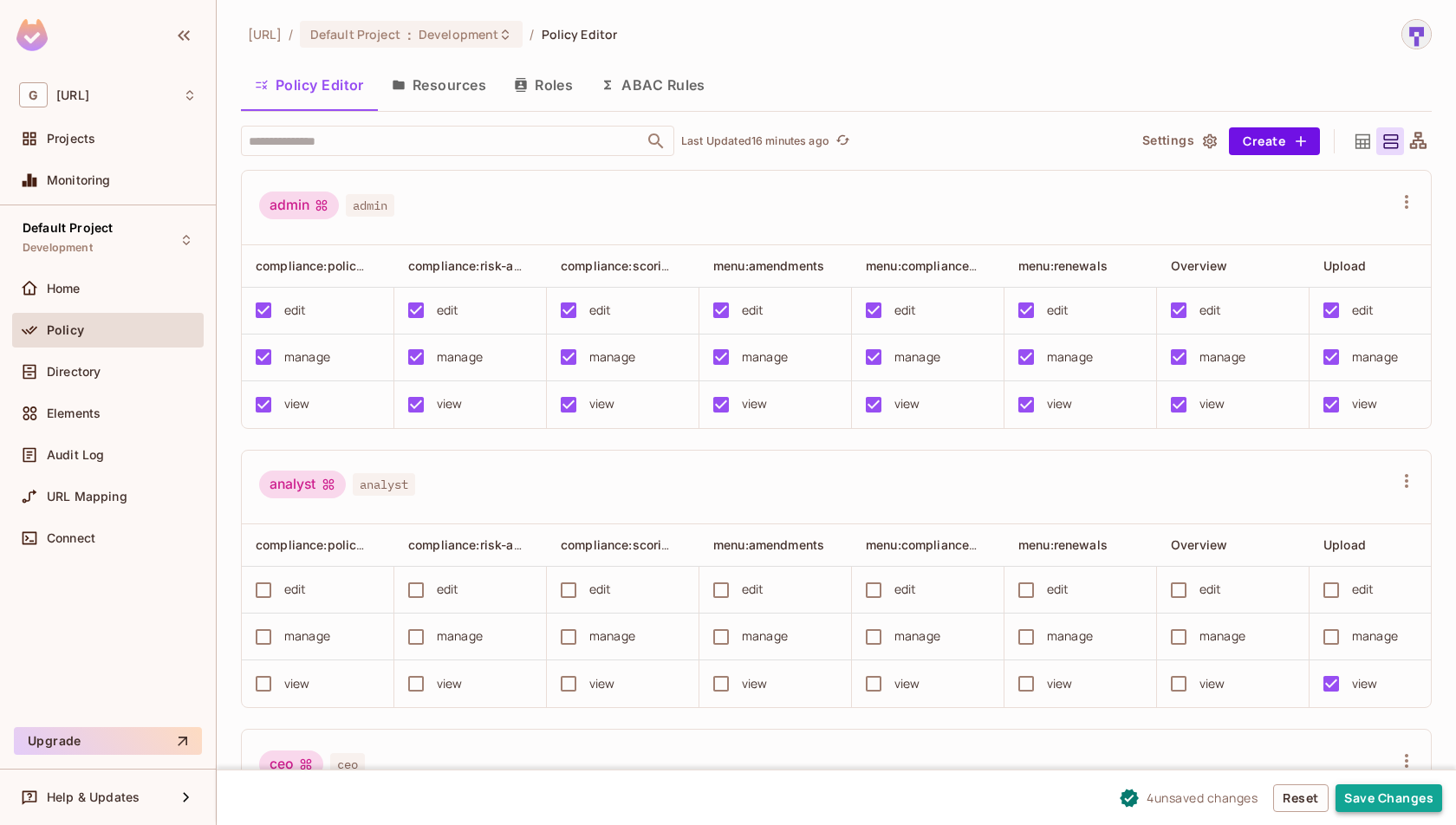
click at [1382, 792] on button "Save Changes" at bounding box center [1389, 798] width 107 height 28
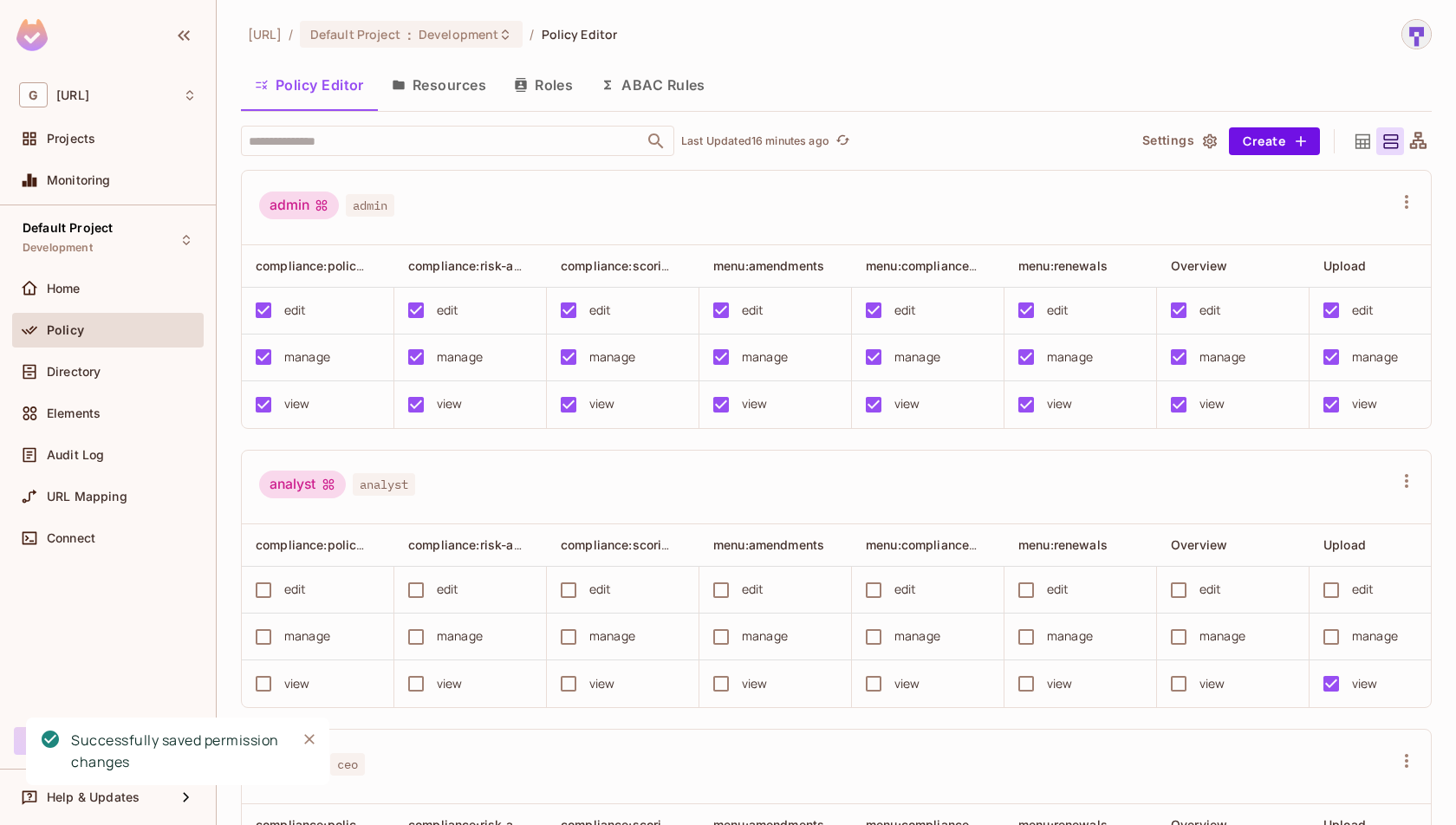
click at [1040, 466] on div "analyst analyst" at bounding box center [836, 488] width 1189 height 74
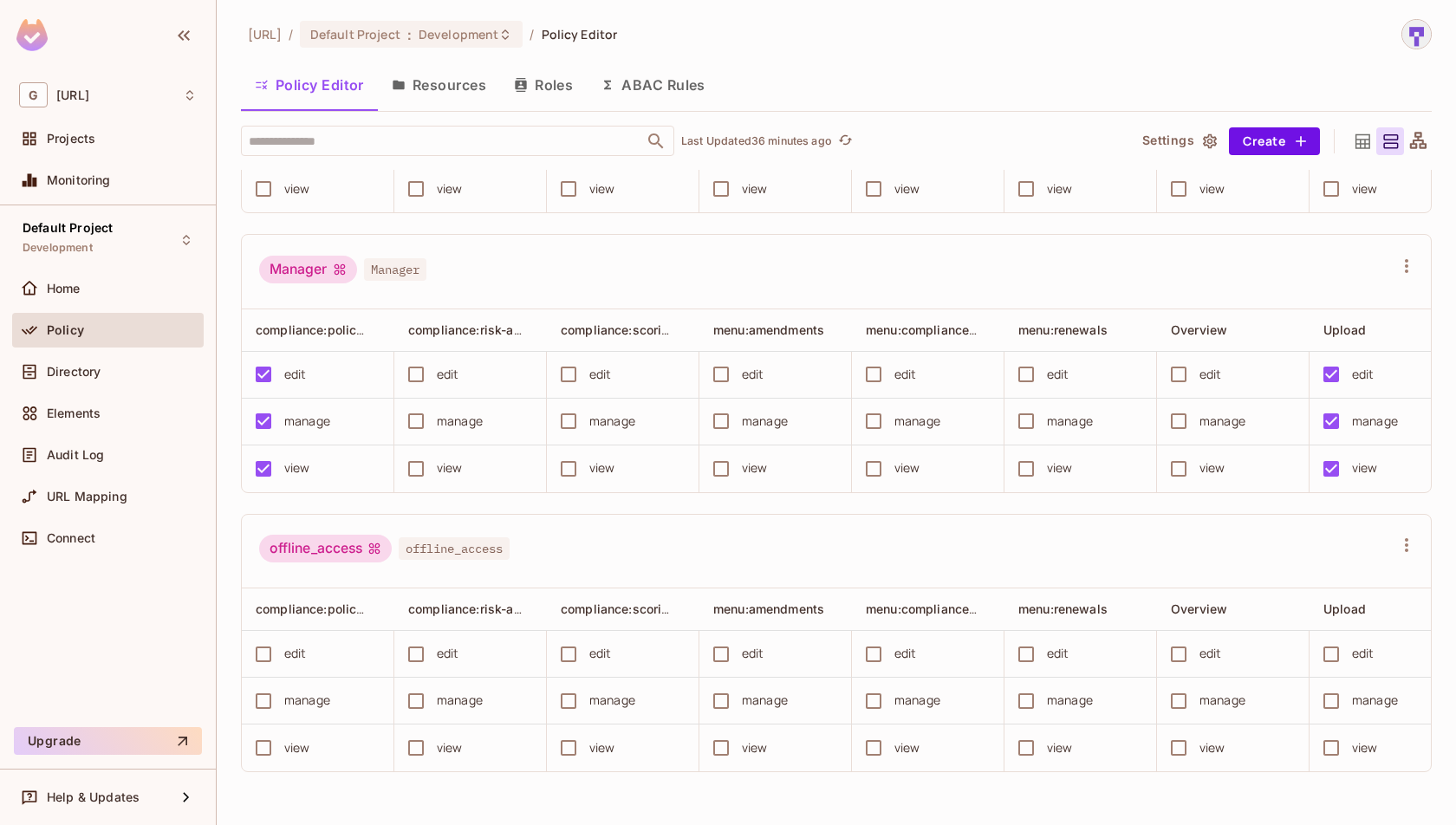
scroll to position [1567, 0]
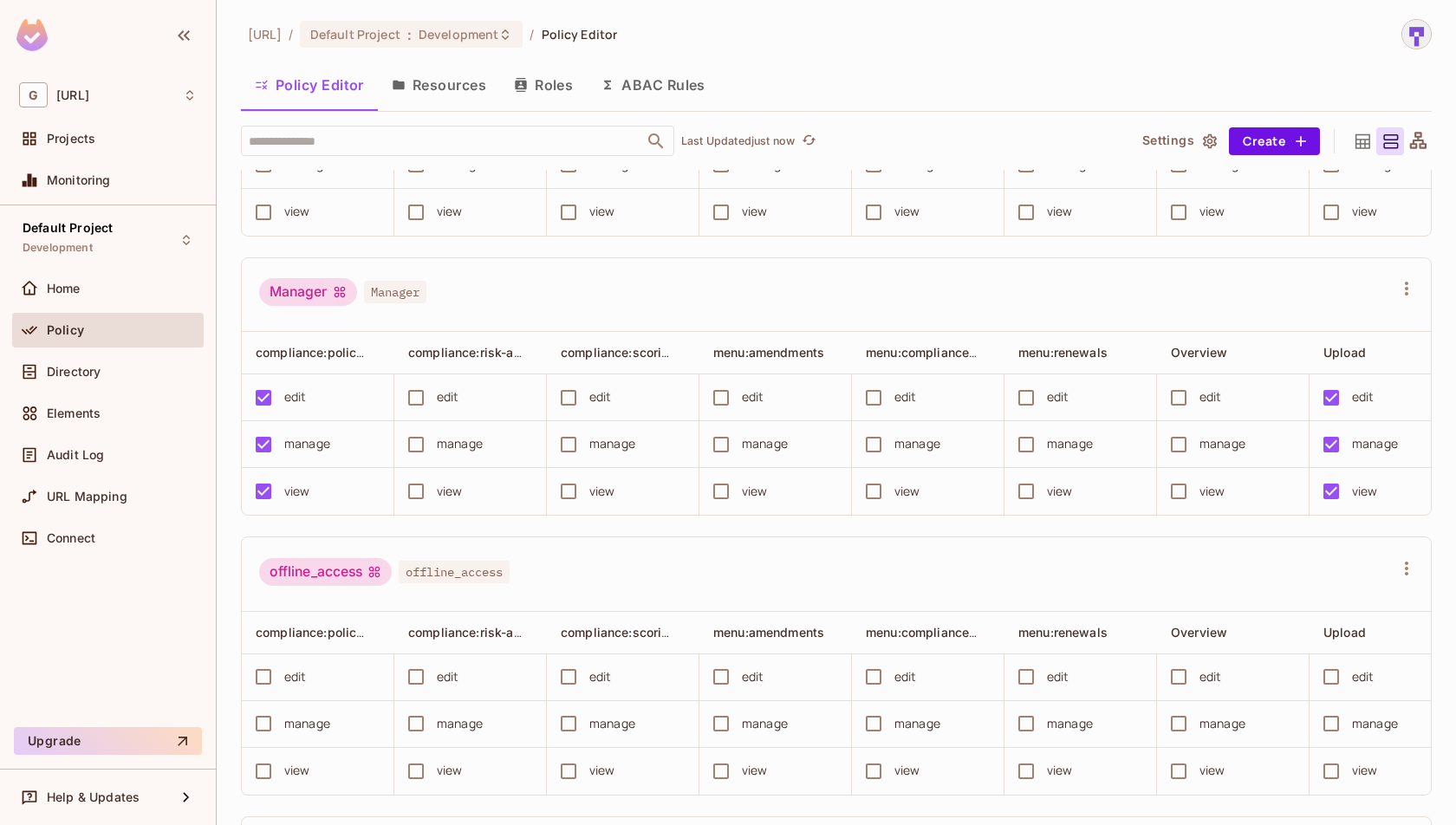
scroll to position [1865, 0]
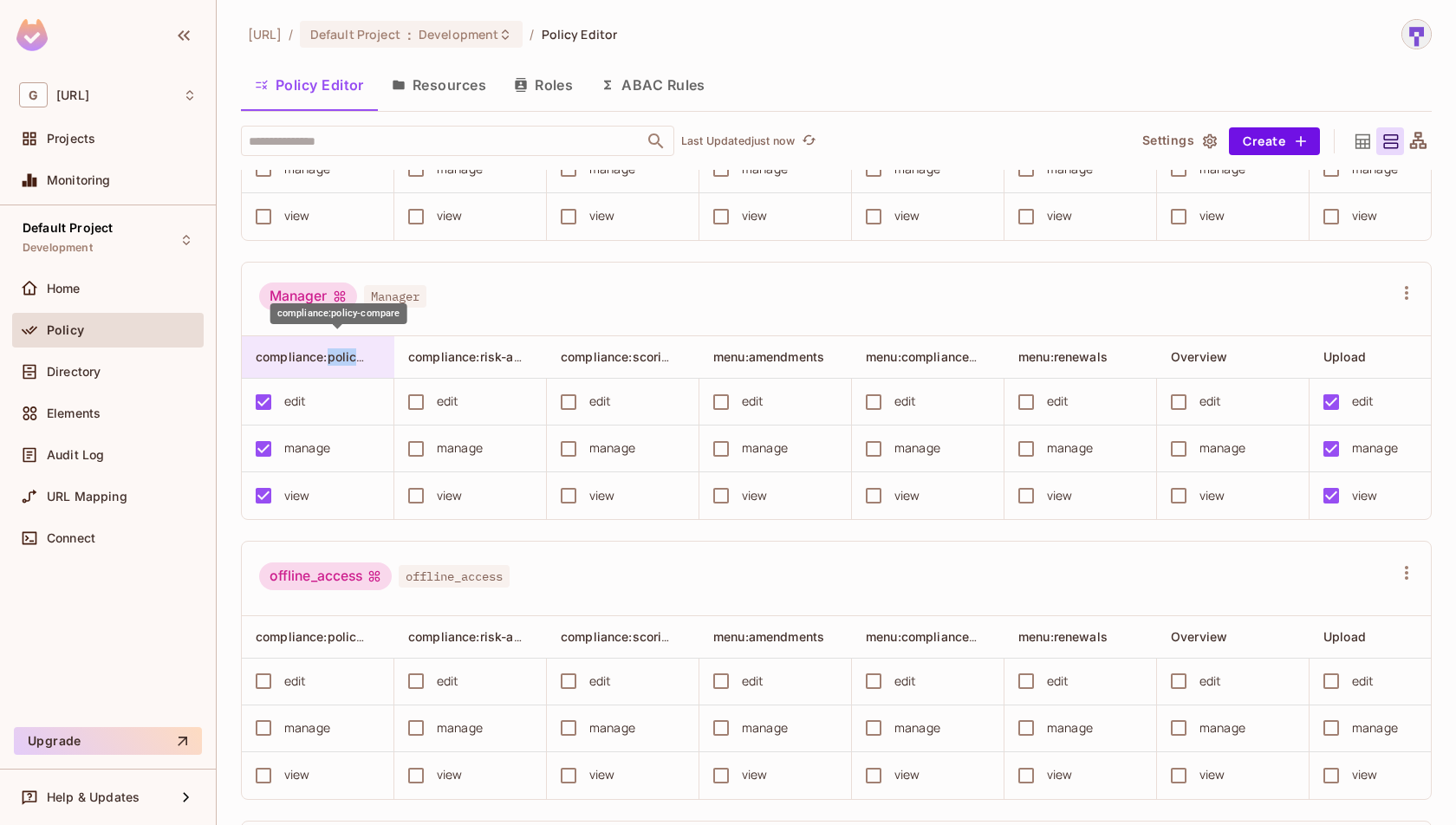
click at [267, 348] on span "compliance:policy-compare" at bounding box center [338, 356] width 164 height 16
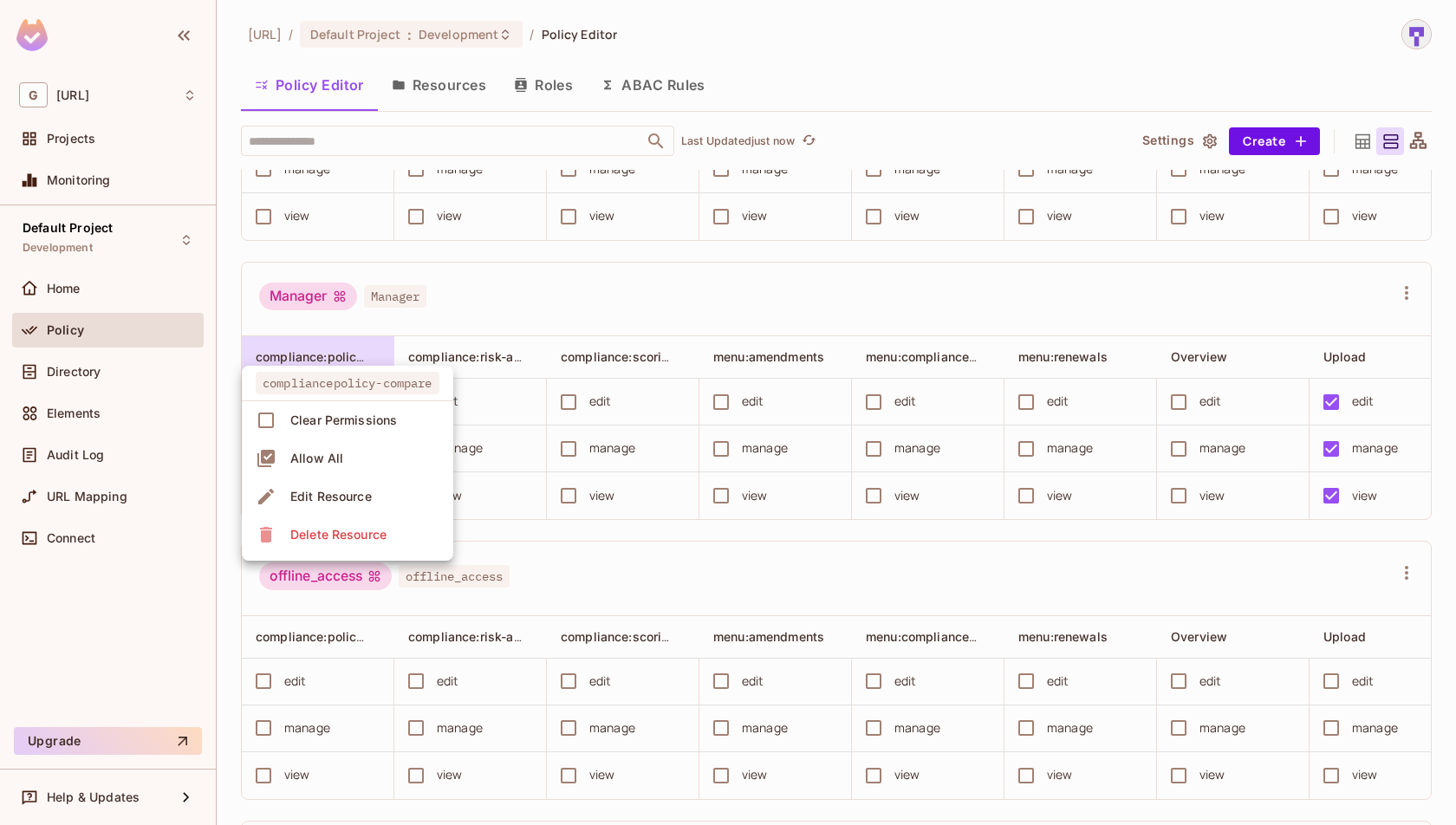
click at [267, 337] on div at bounding box center [728, 412] width 1456 height 825
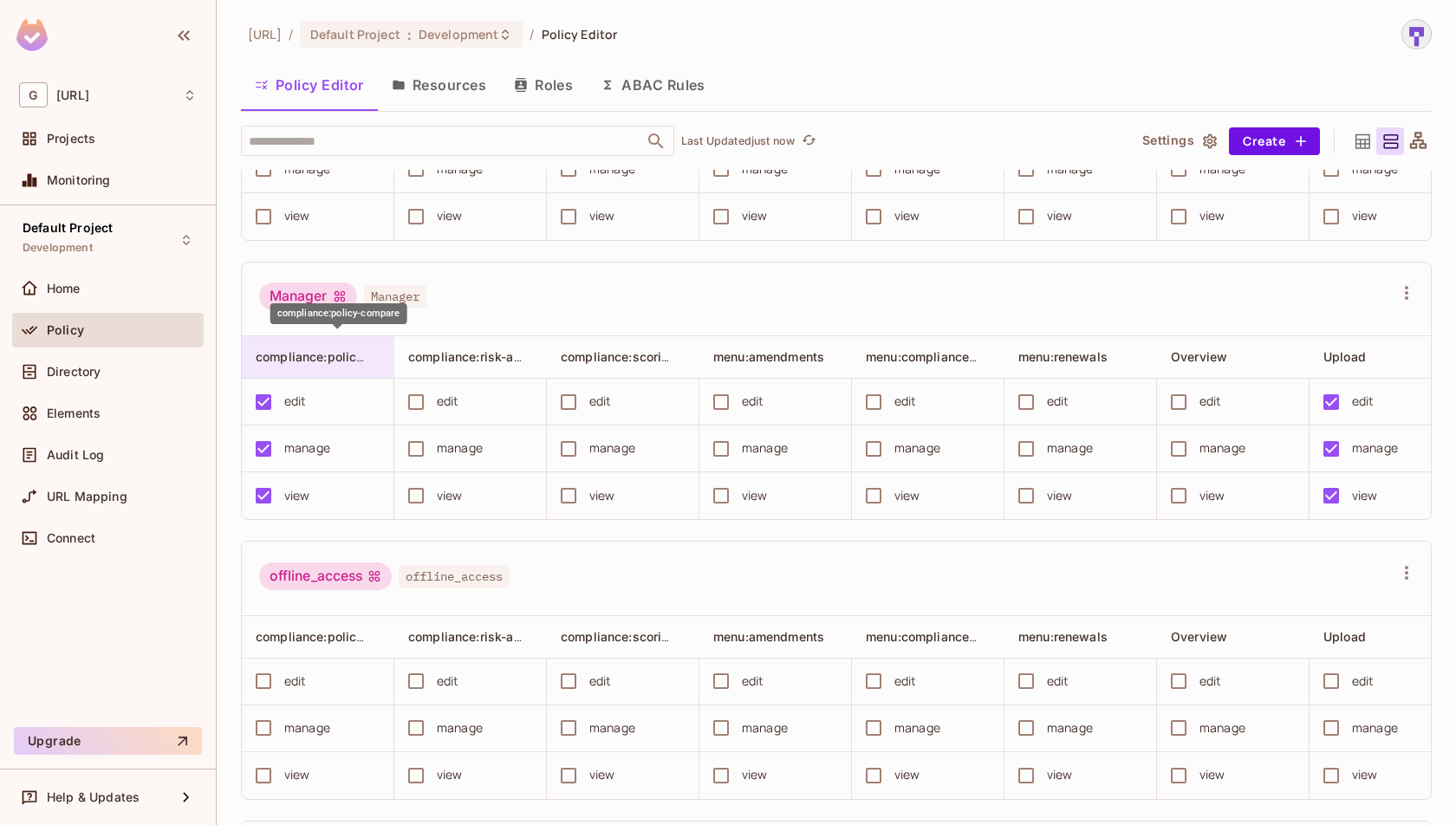
click at [267, 348] on span "compliance:policy-compare" at bounding box center [338, 356] width 164 height 16
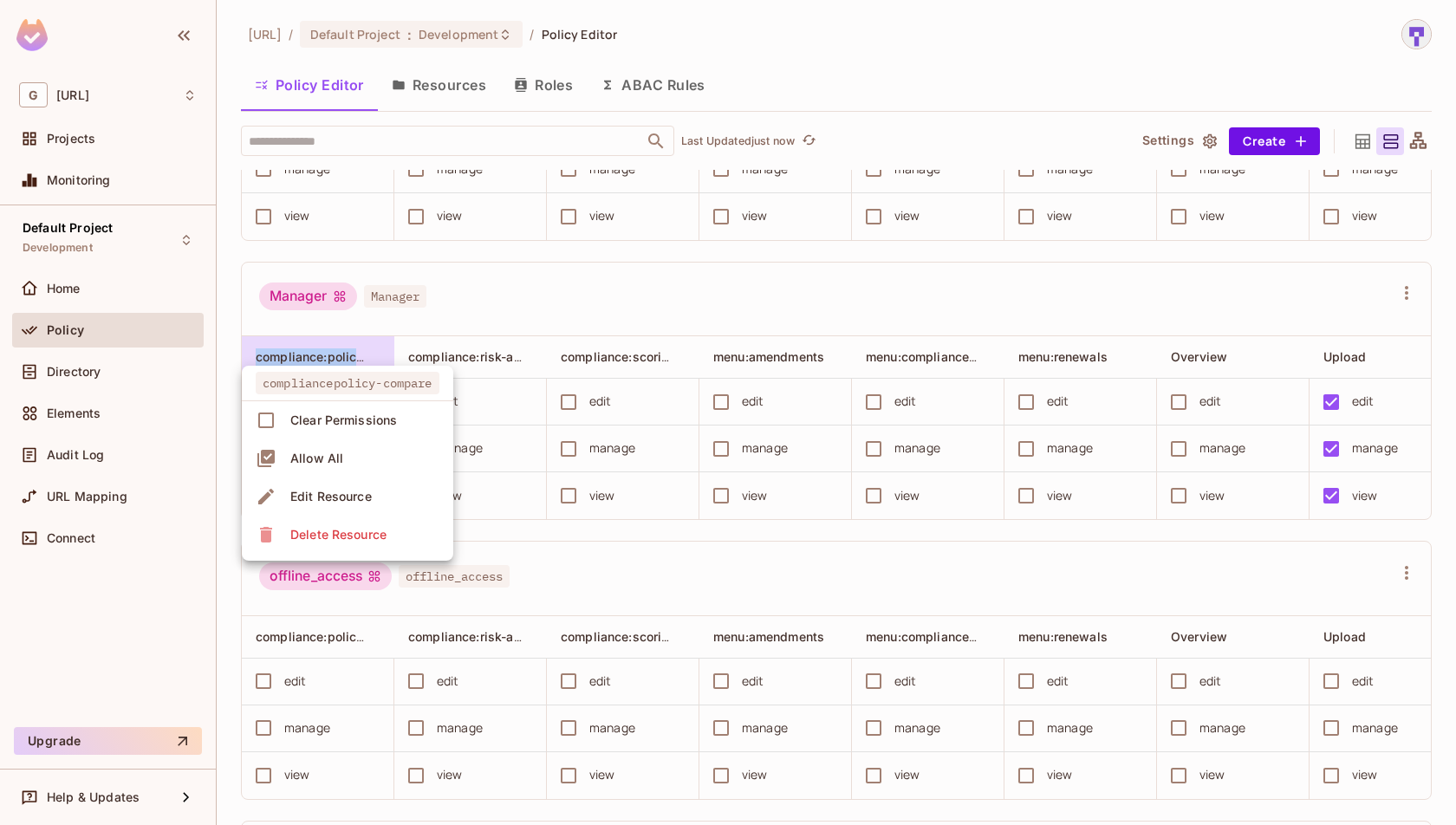
click at [267, 337] on div at bounding box center [728, 412] width 1456 height 825
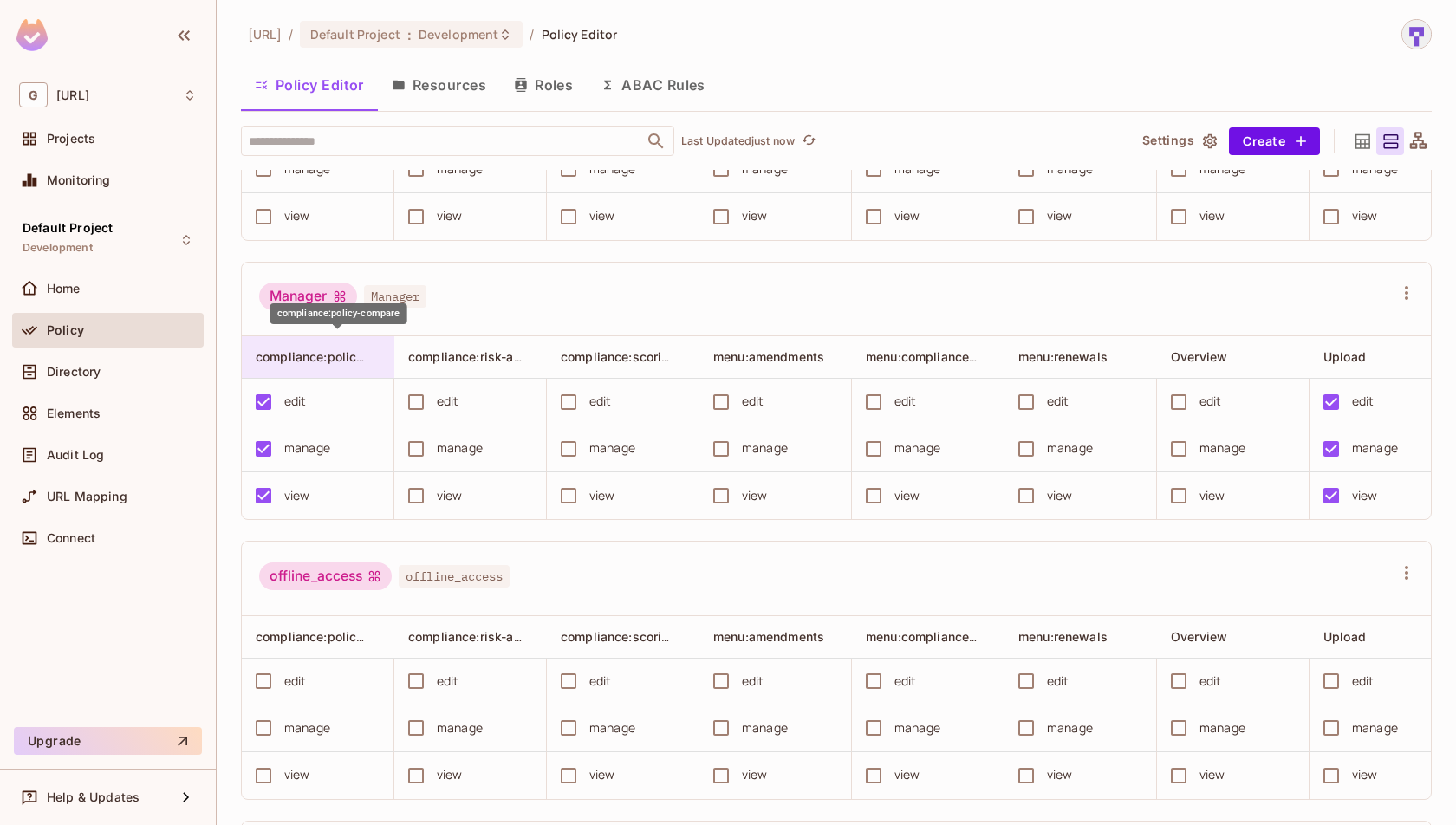
click at [267, 348] on span "compliance:policy-compare" at bounding box center [338, 356] width 164 height 16
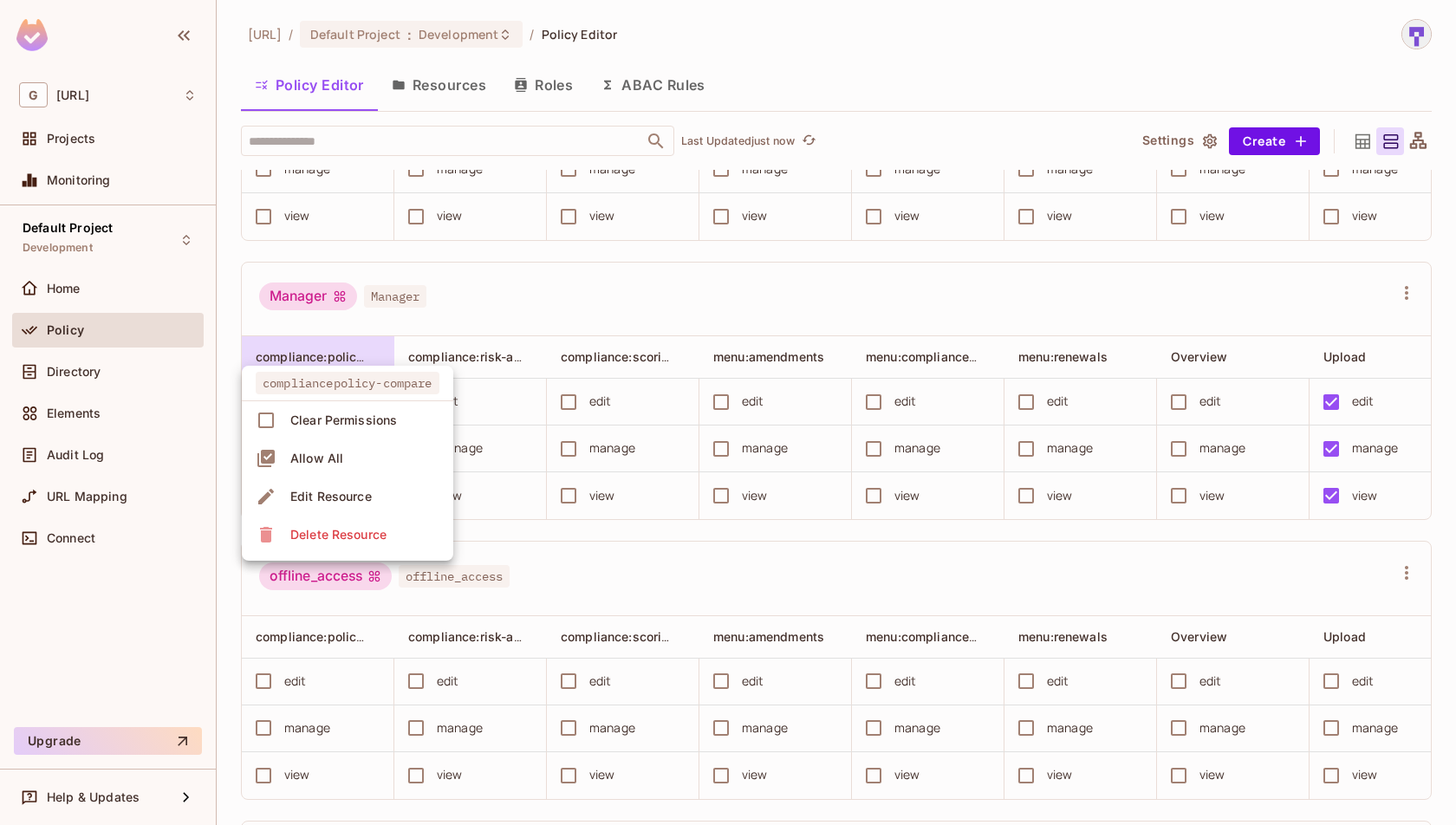
click at [334, 488] on div "Edit Resource" at bounding box center [331, 496] width 81 height 17
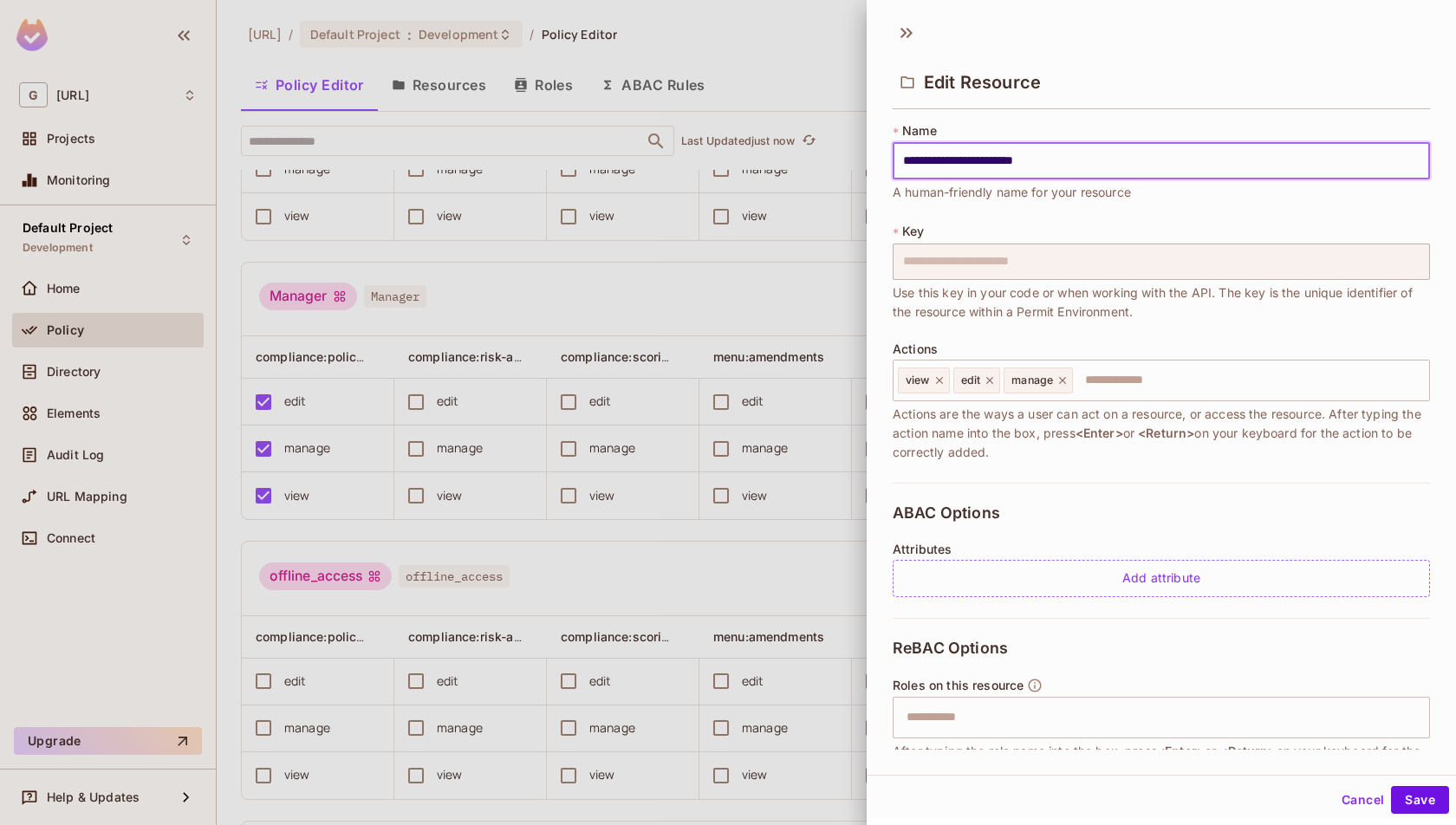
drag, startPoint x: 1106, startPoint y: 166, endPoint x: 977, endPoint y: 166, distance: 129.0
click at [977, 166] on input "**********" at bounding box center [1162, 161] width 538 height 36
click at [1166, 151] on input "**********" at bounding box center [1162, 161] width 538 height 36
click at [1130, 170] on input "**********" at bounding box center [1162, 161] width 538 height 36
click at [1375, 808] on button "Cancel" at bounding box center [1363, 800] width 56 height 28
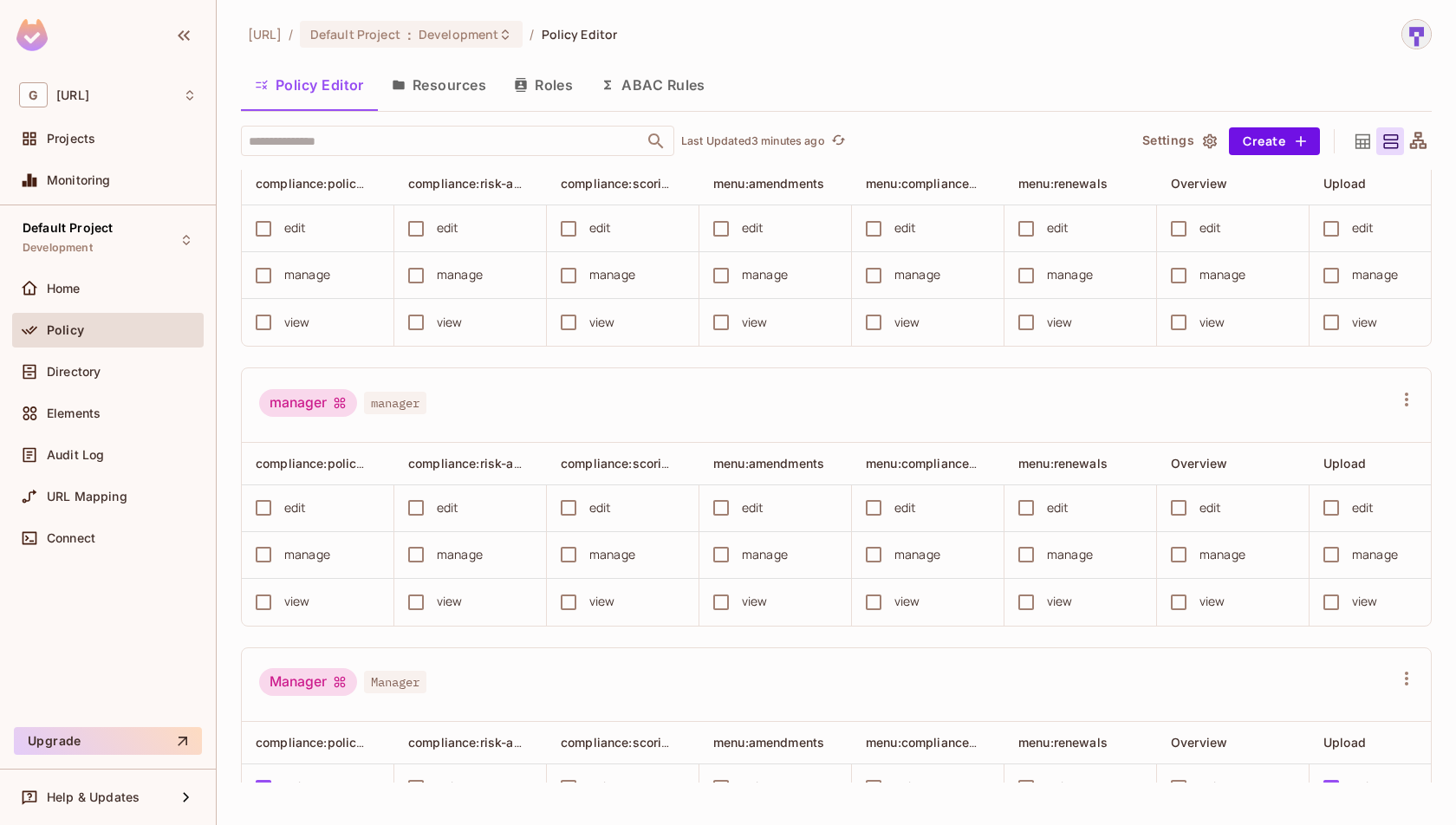
scroll to position [1435, 0]
click at [1413, 394] on icon "button" at bounding box center [1406, 400] width 21 height 21
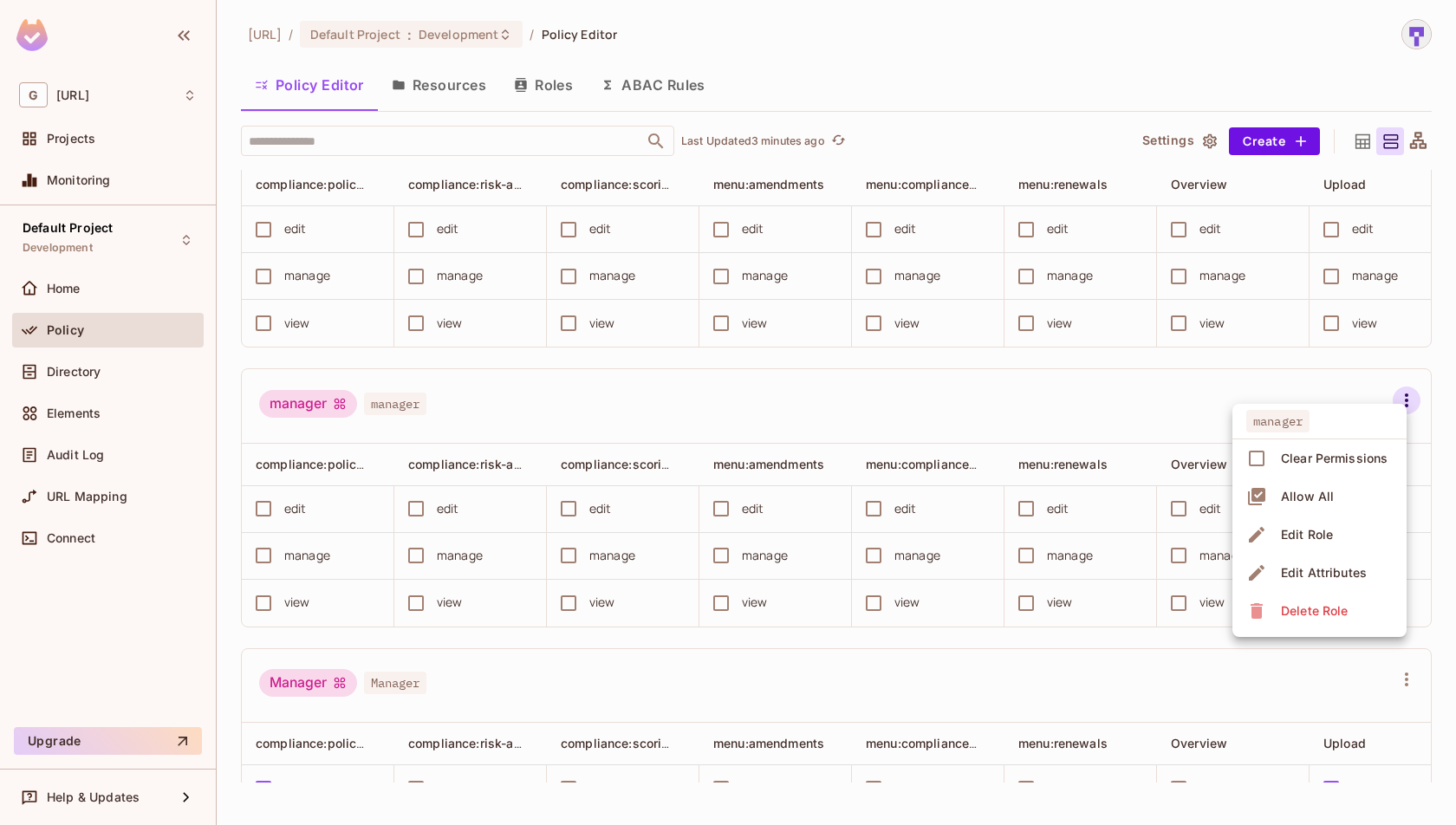
click at [1299, 609] on div "Delete Role" at bounding box center [1315, 611] width 67 height 17
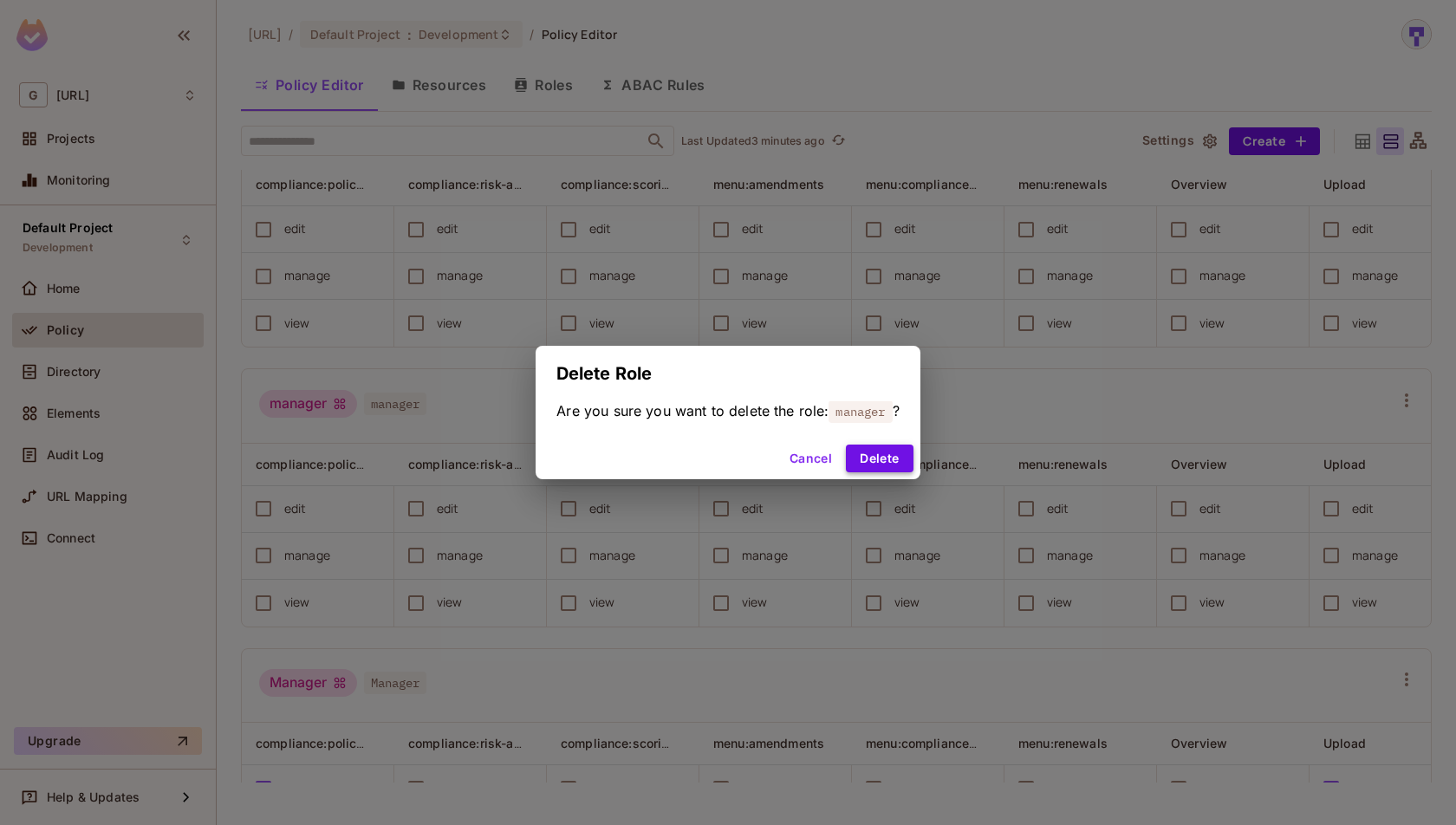
click at [899, 464] on button "Delete" at bounding box center [880, 458] width 67 height 28
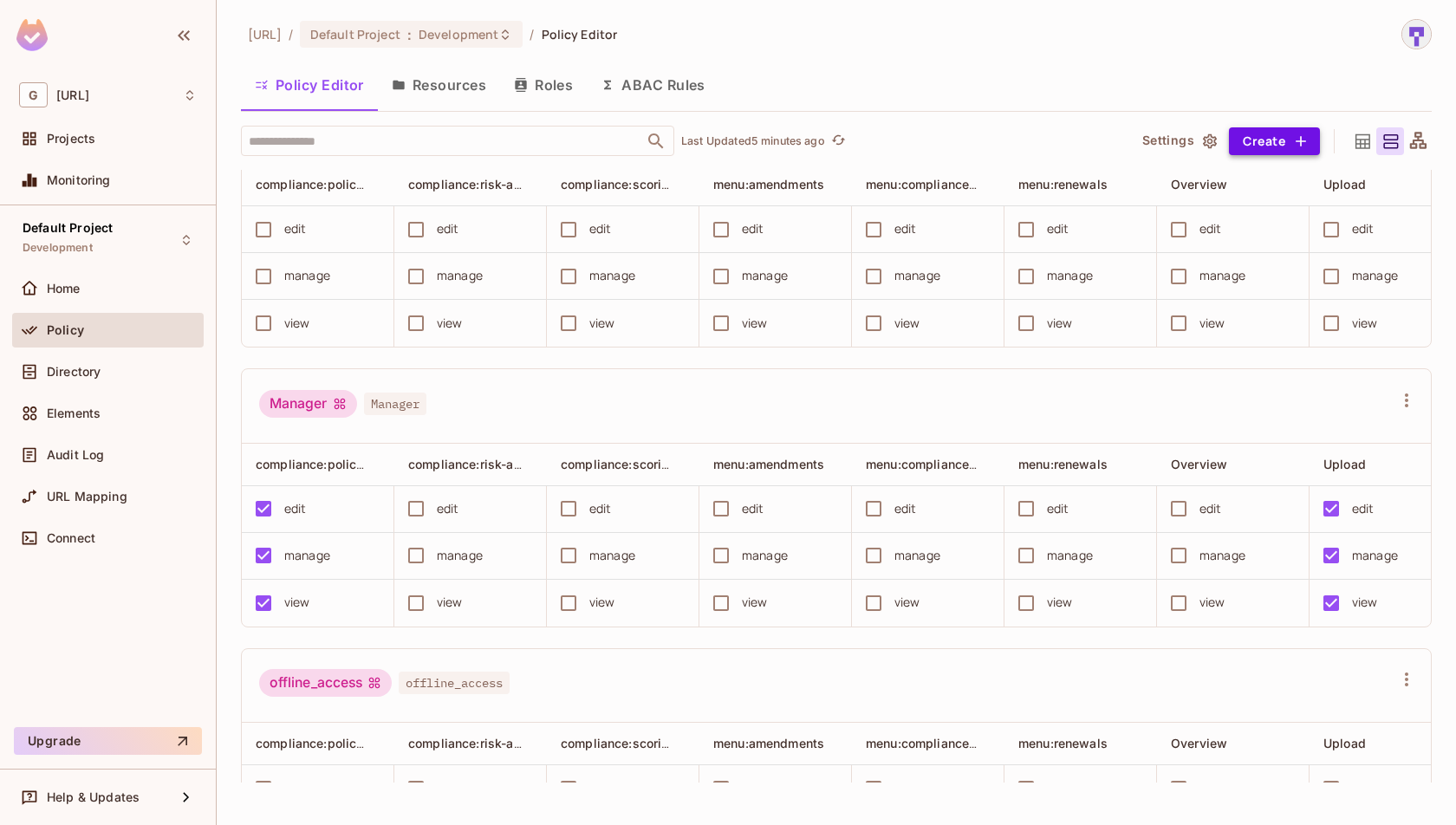
click at [1280, 151] on button "Create" at bounding box center [1274, 141] width 91 height 28
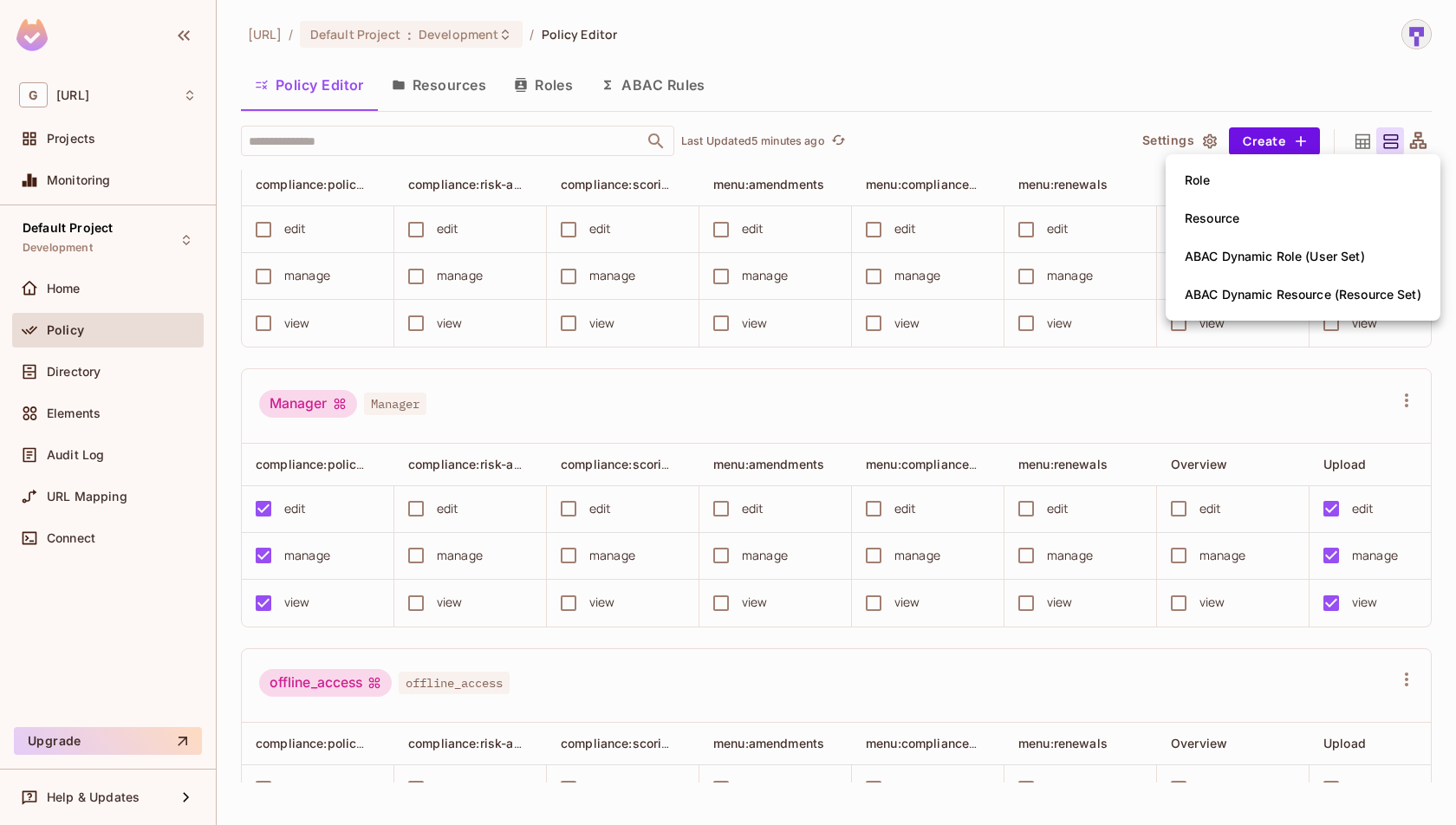
click at [1260, 177] on li "Role" at bounding box center [1303, 180] width 275 height 38
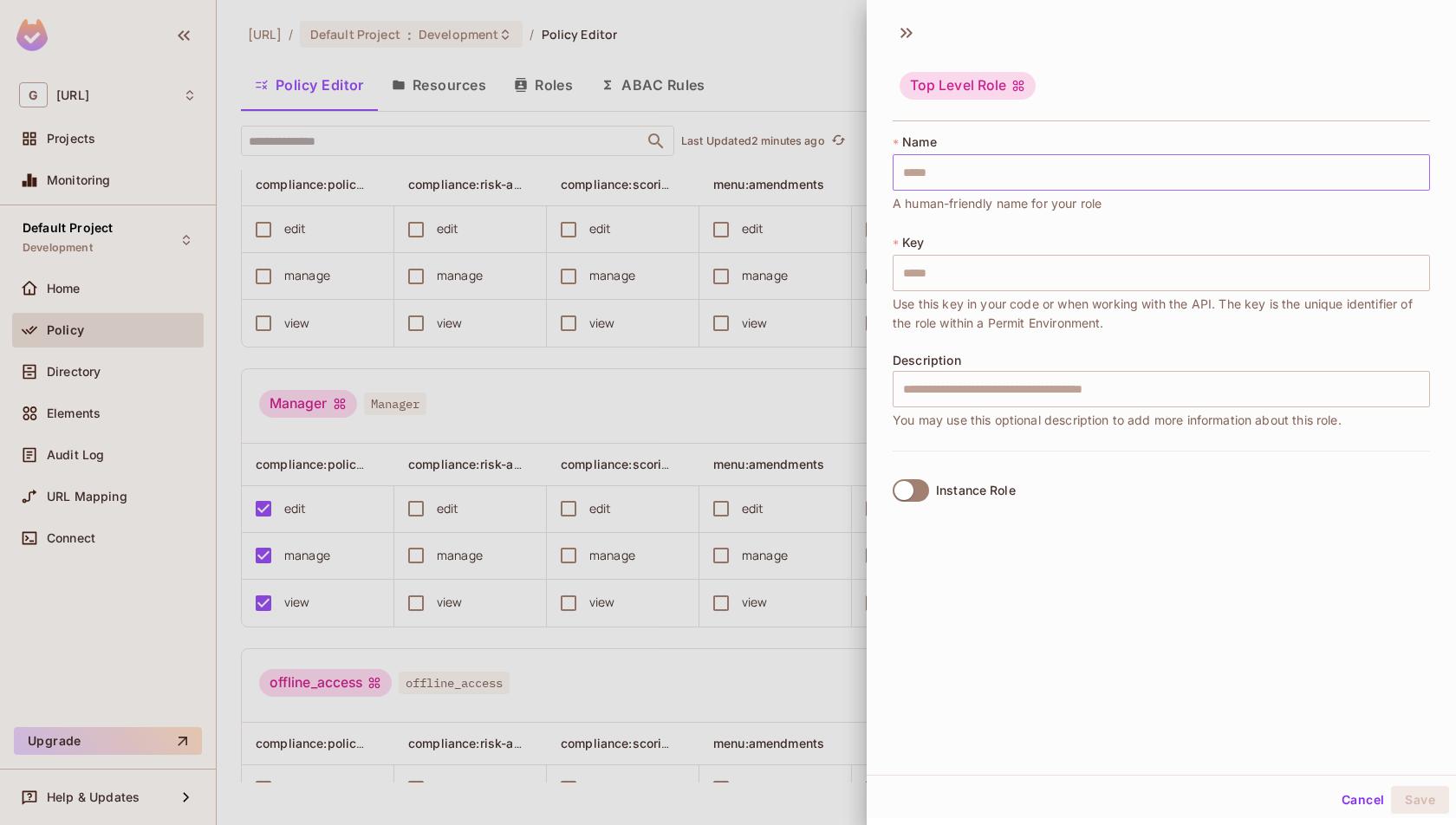
click at [1125, 158] on input "text" at bounding box center [1162, 173] width 538 height 36
type input "*"
type input "**"
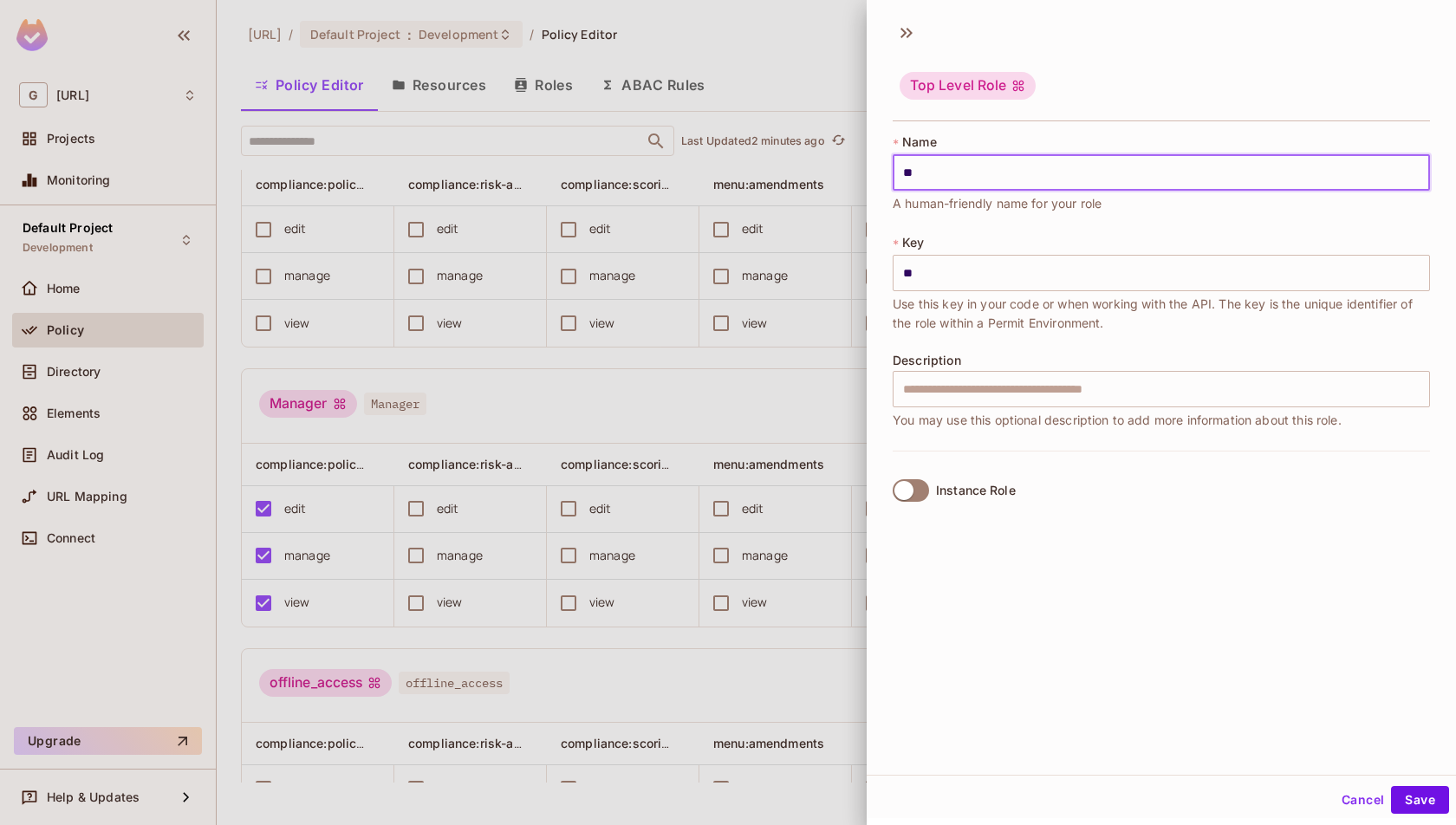
type input "***"
type input "****"
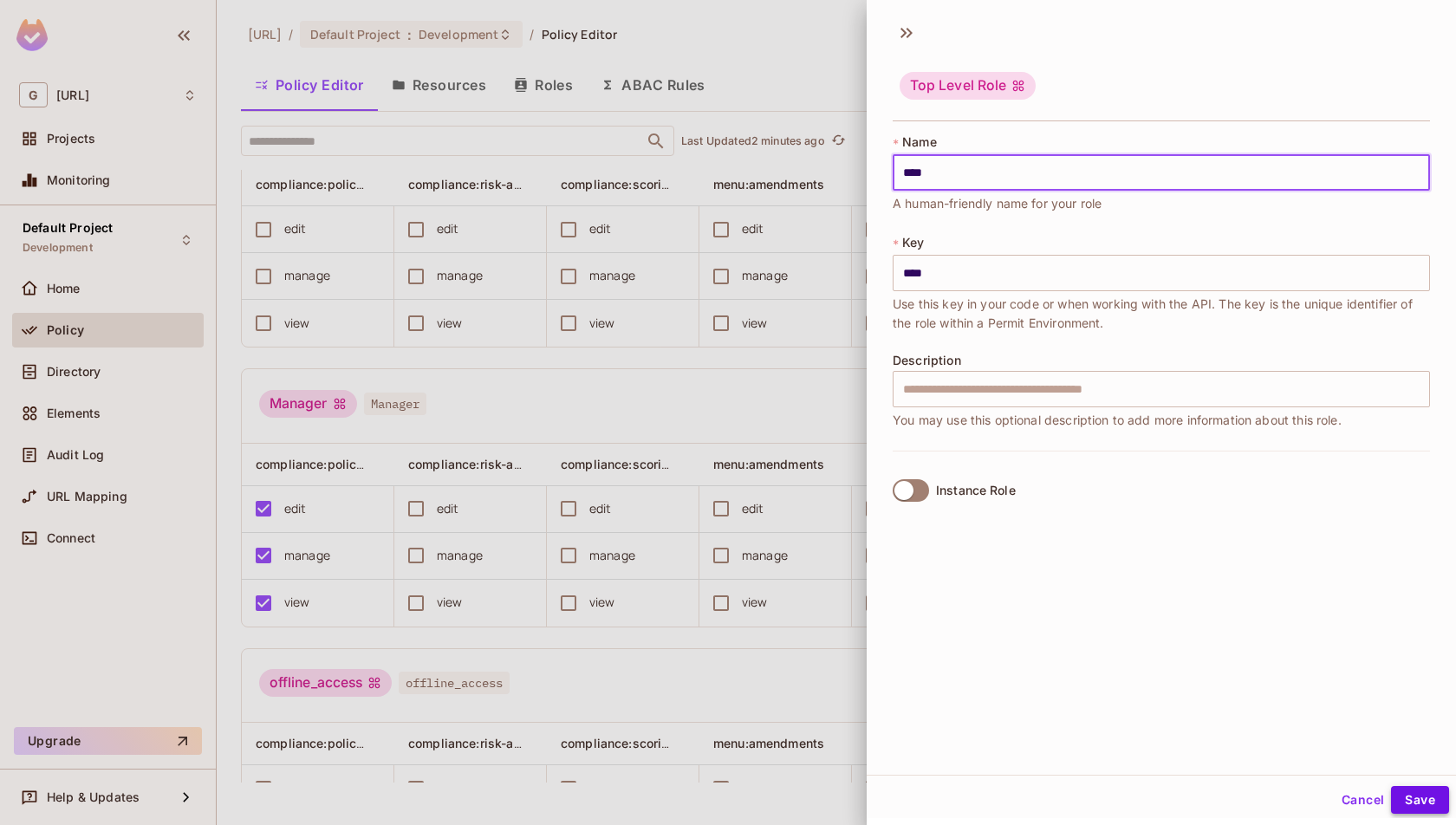
click at [1434, 811] on button "Save" at bounding box center [1421, 800] width 58 height 28
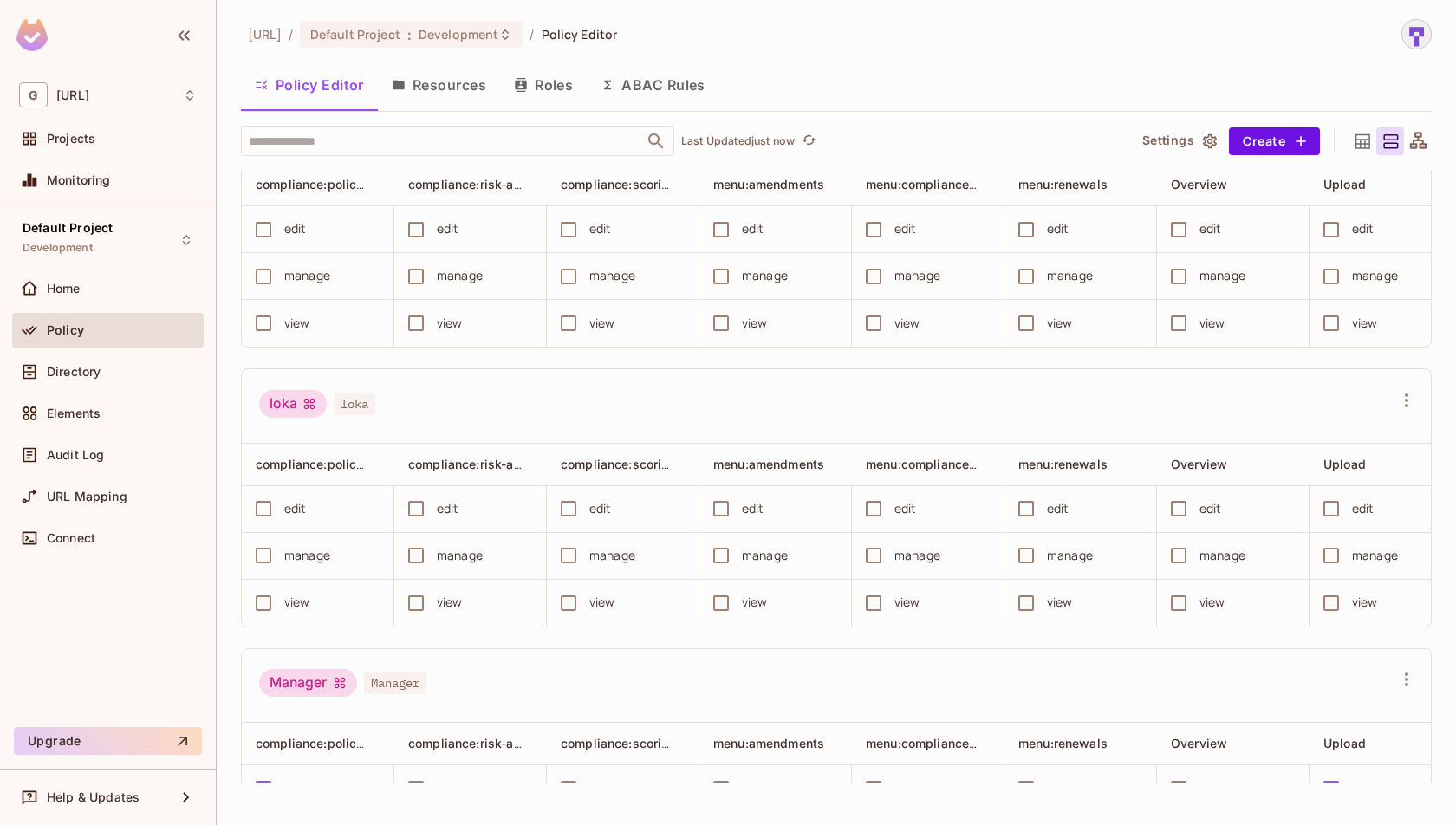
scroll to position [1491, 0]
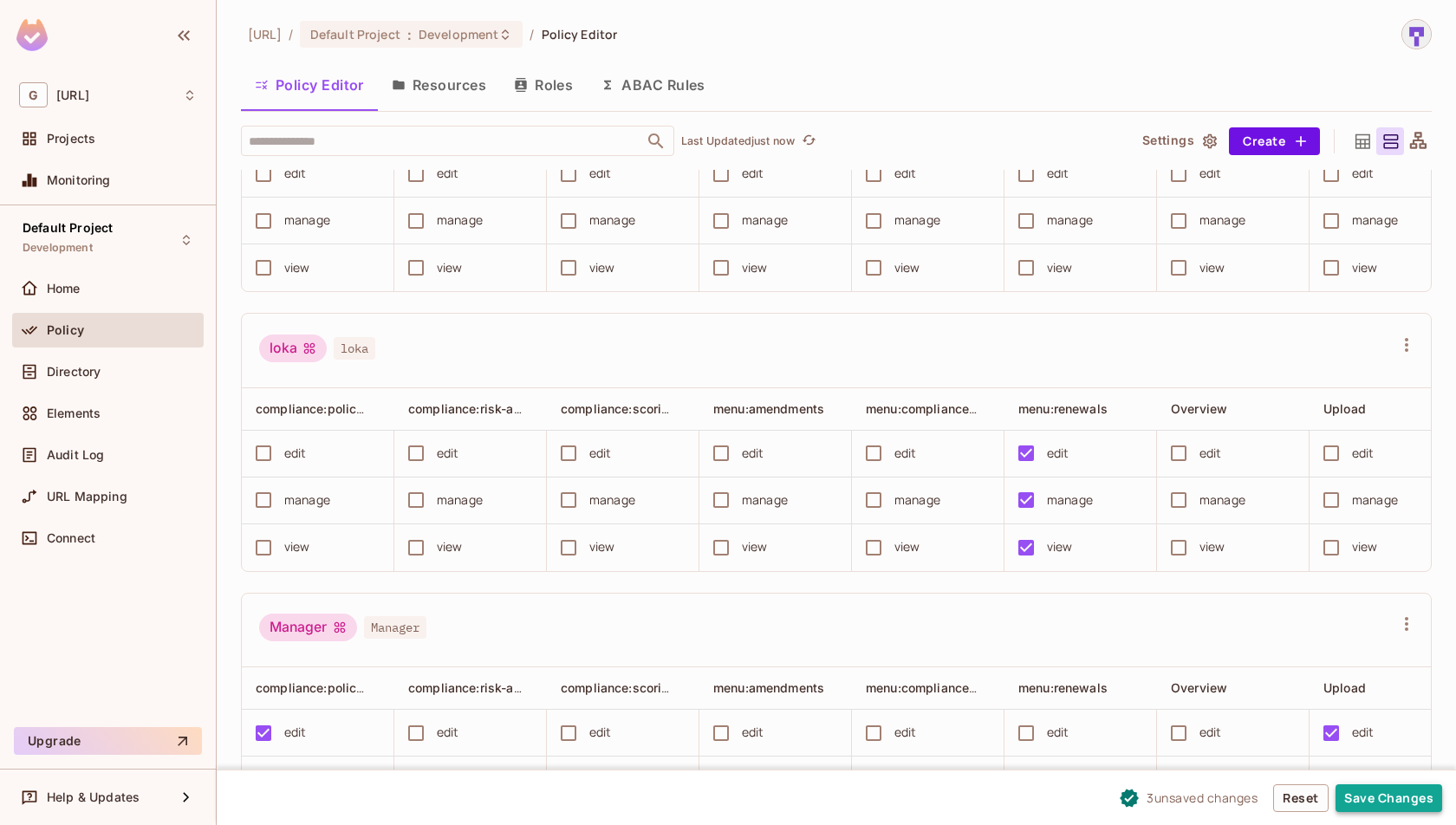
click at [1376, 801] on button "Save Changes" at bounding box center [1389, 798] width 107 height 28
click at [1390, 799] on button "Save Changes" at bounding box center [1389, 798] width 107 height 28
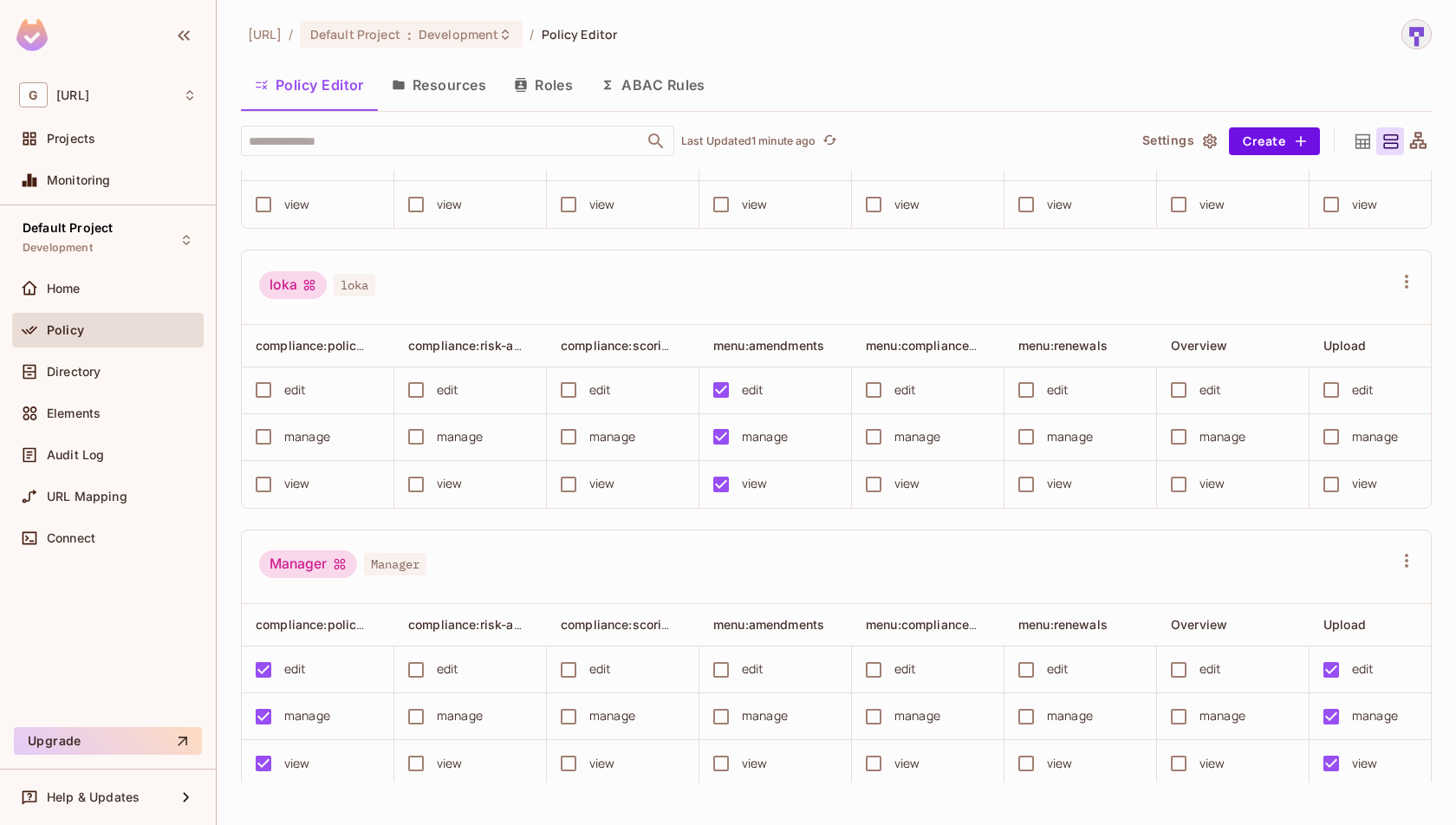
scroll to position [1531, 0]
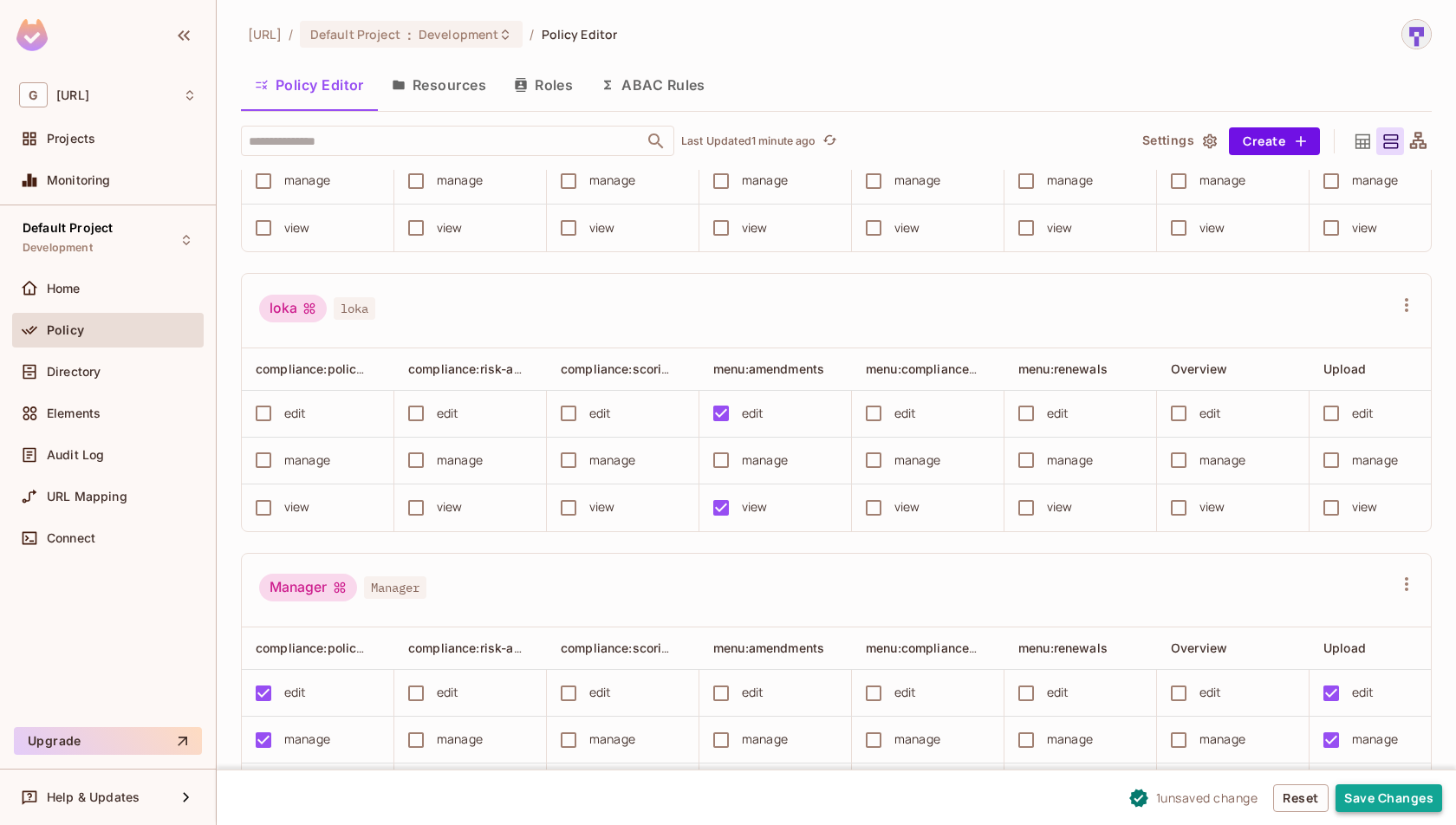
click at [1401, 805] on button "Save Changes" at bounding box center [1389, 798] width 107 height 28
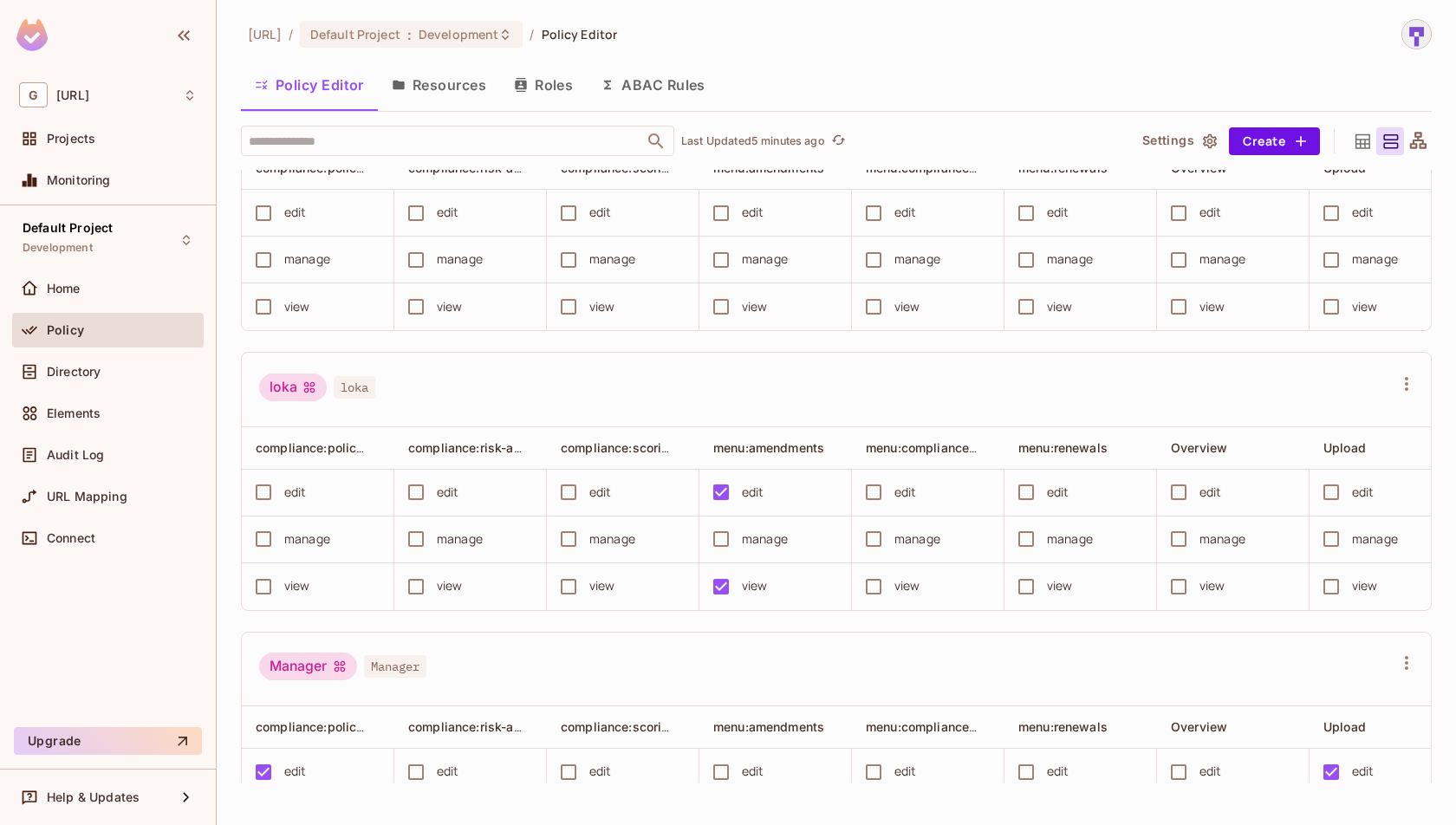
scroll to position [1450, 0]
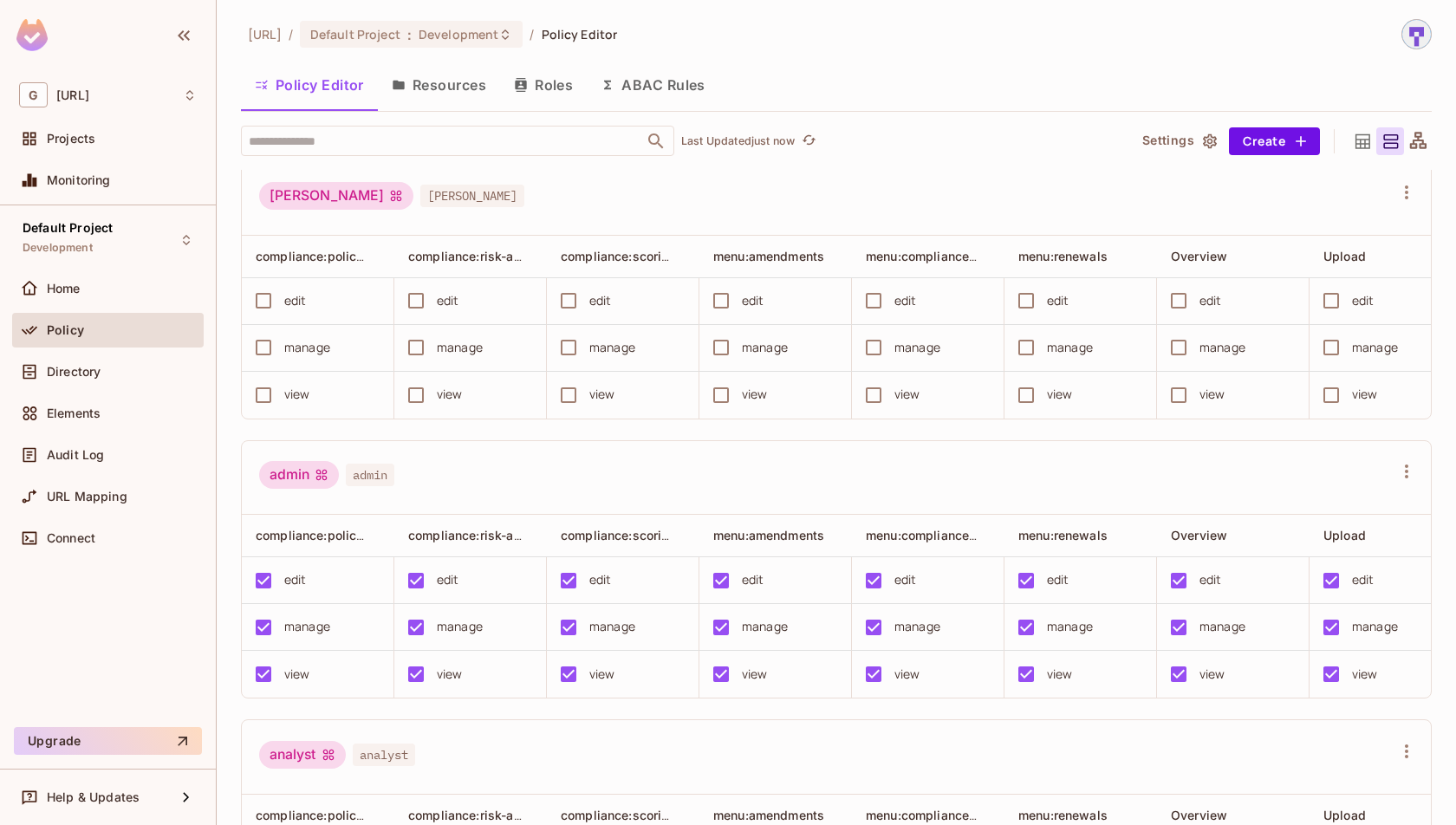
scroll to position [4, 0]
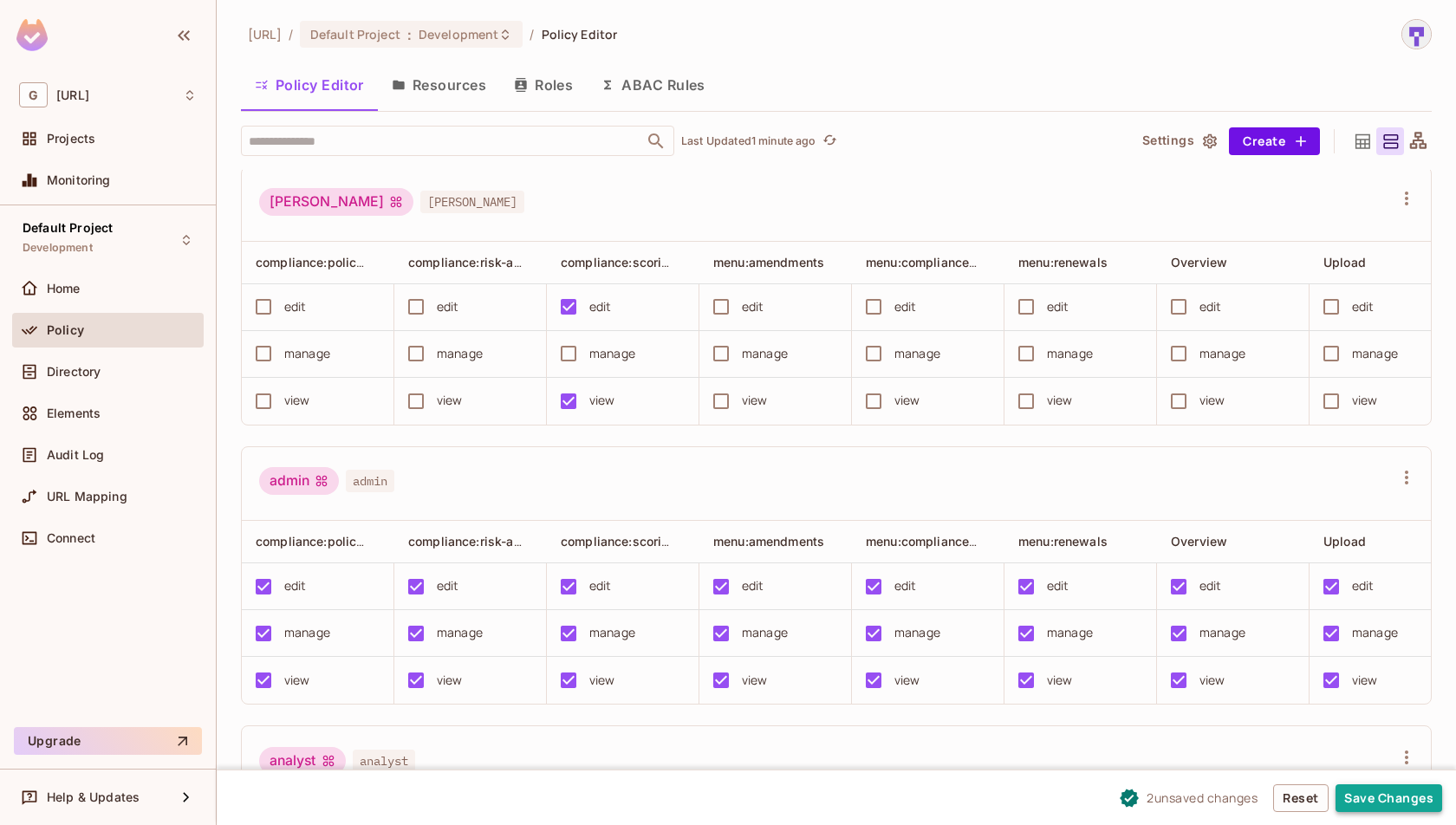
click at [1366, 803] on button "Save Changes" at bounding box center [1389, 798] width 107 height 28
